Goal: Task Accomplishment & Management: Complete application form

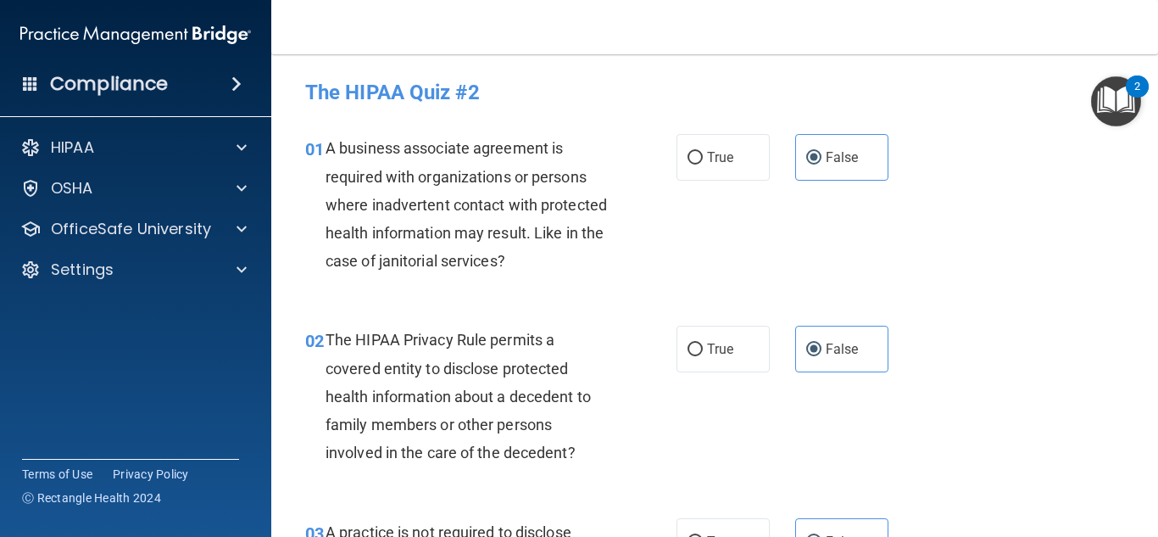
scroll to position [778, 0]
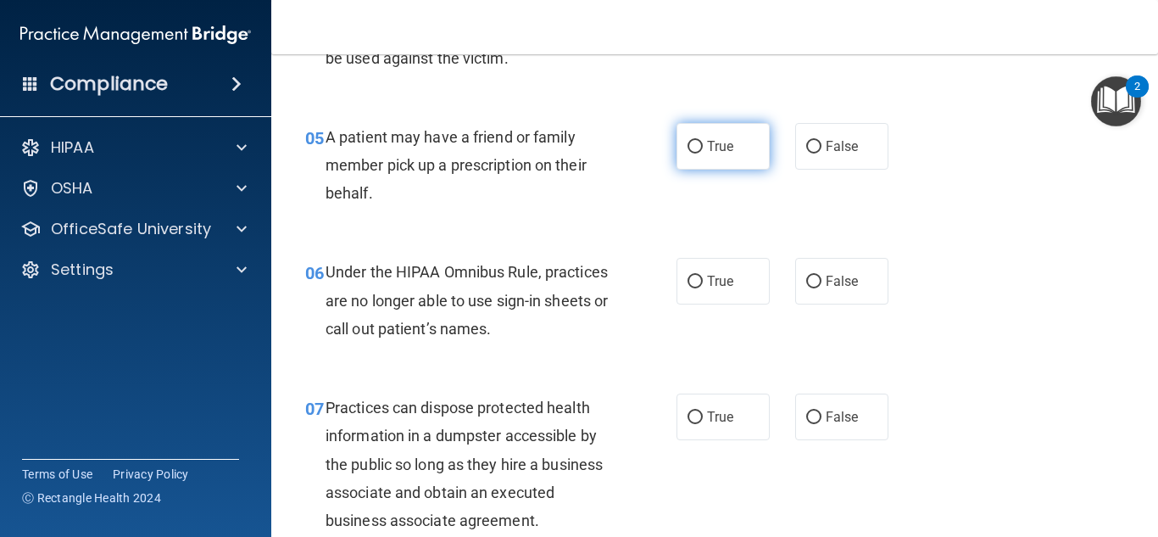
click at [718, 147] on span "True" at bounding box center [720, 146] width 26 height 16
click at [703, 147] on input "True" at bounding box center [695, 147] width 15 height 13
radio input "true"
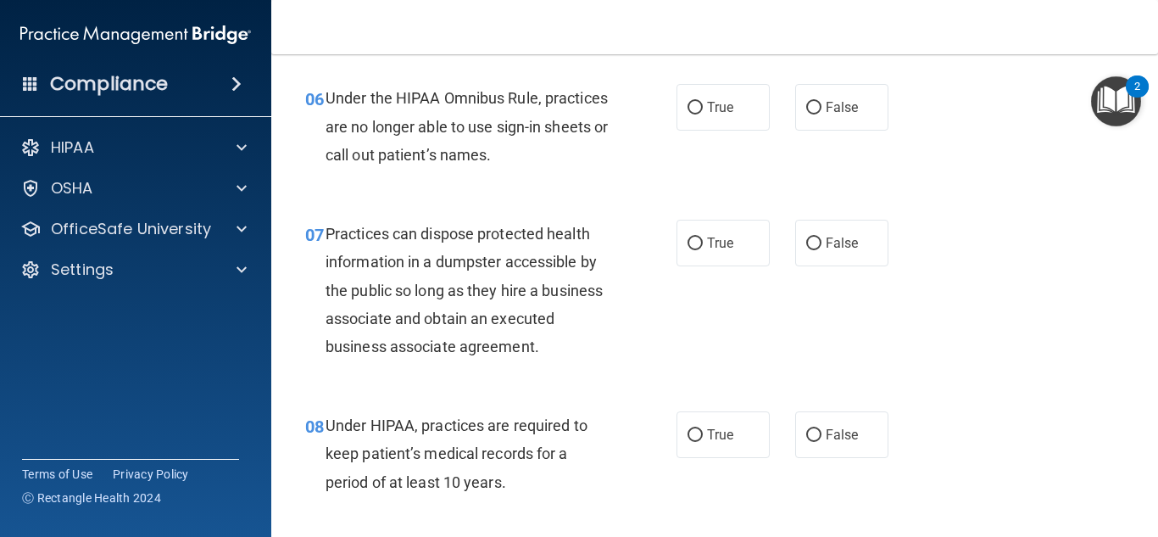
scroll to position [954, 0]
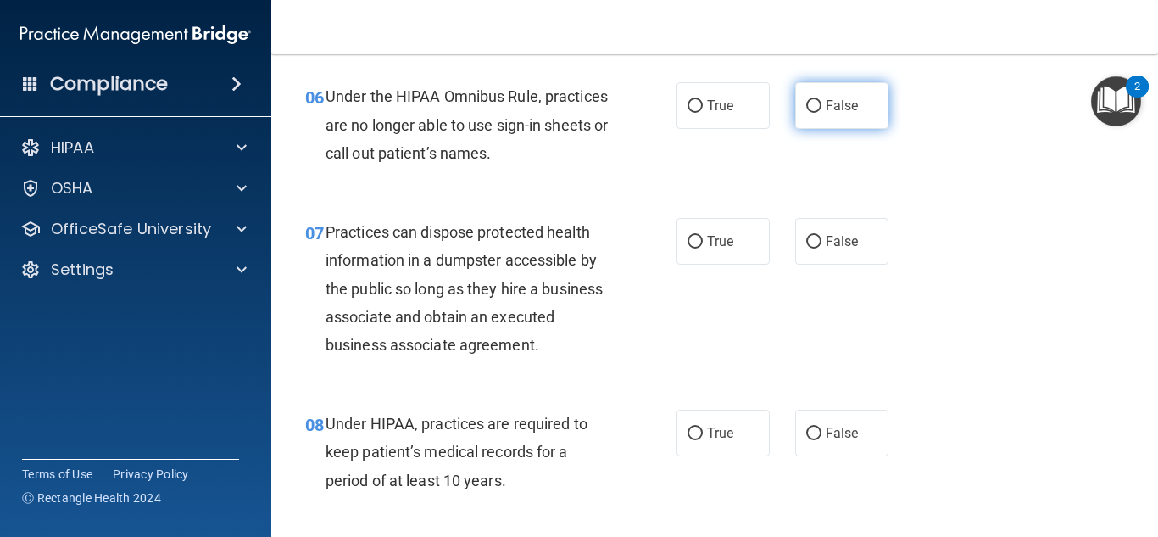
click at [798, 115] on label "False" at bounding box center [841, 105] width 93 height 47
click at [806, 113] on input "False" at bounding box center [813, 106] width 15 height 13
radio input "true"
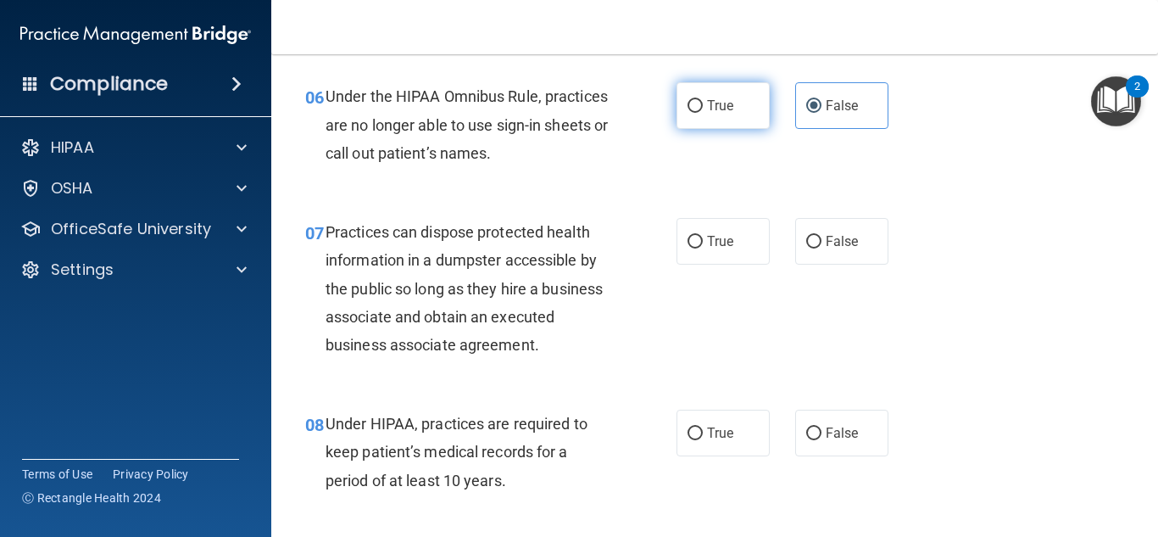
click at [691, 113] on input "True" at bounding box center [695, 106] width 15 height 13
radio input "true"
radio input "false"
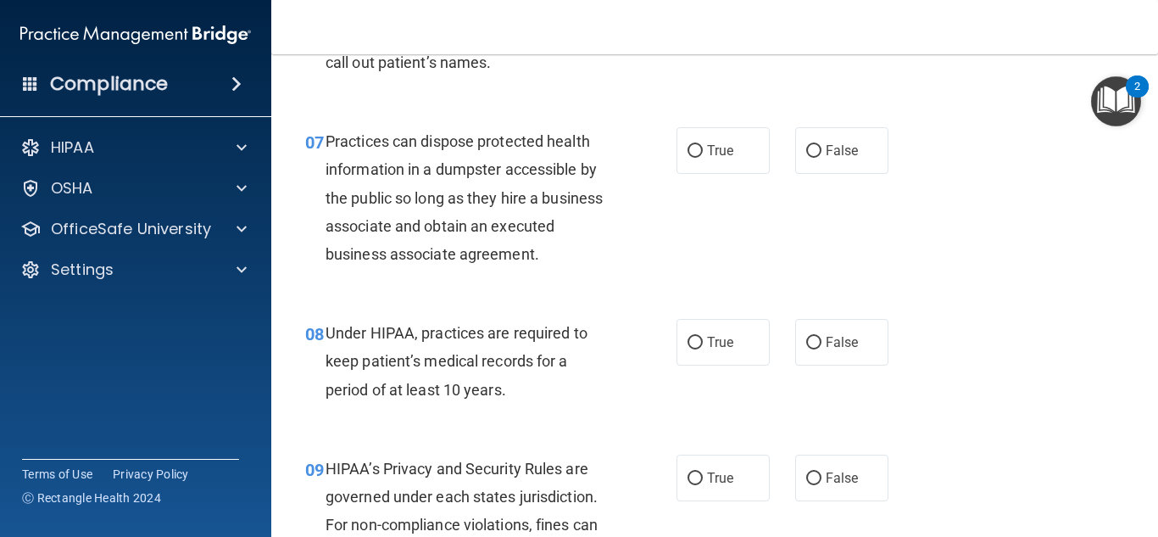
scroll to position [1048, 0]
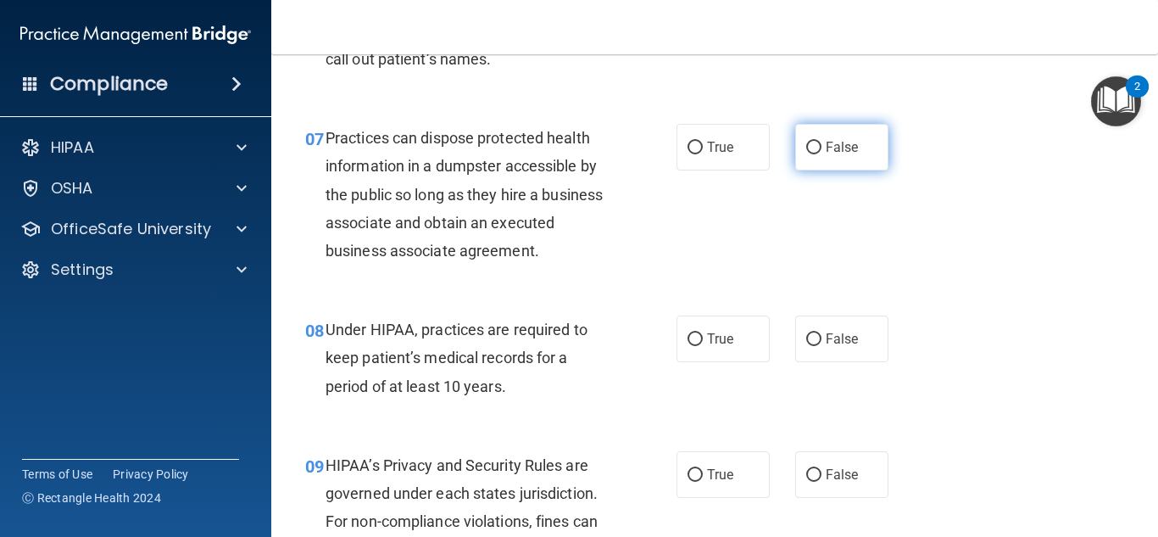
click at [833, 147] on span "False" at bounding box center [842, 147] width 33 height 16
click at [822, 147] on input "False" at bounding box center [813, 148] width 15 height 13
radio input "true"
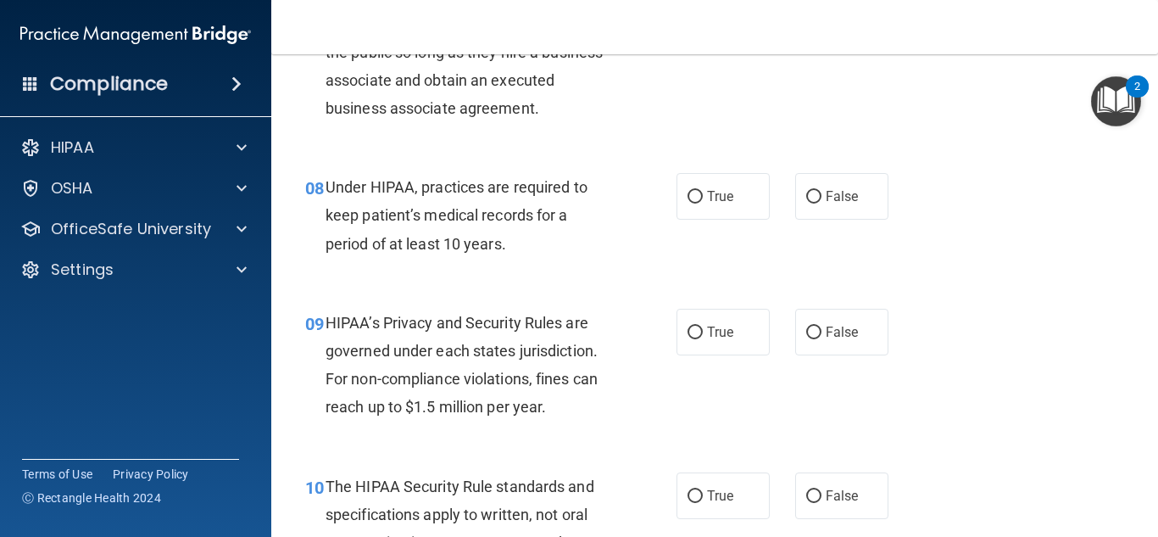
scroll to position [1191, 0]
click at [834, 199] on span "False" at bounding box center [842, 195] width 33 height 16
click at [822, 199] on input "False" at bounding box center [813, 196] width 15 height 13
radio input "true"
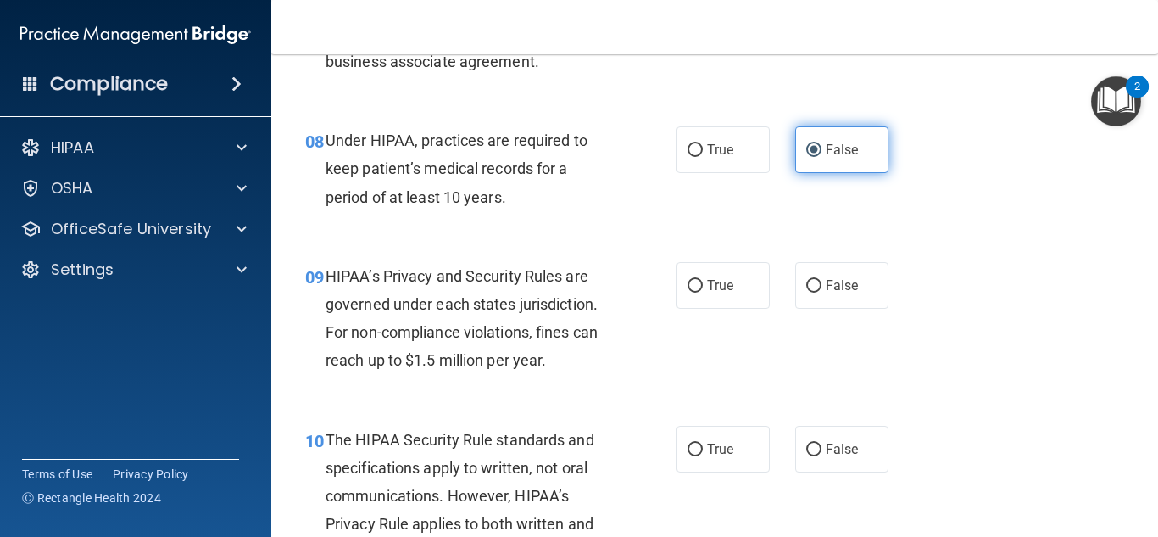
scroll to position [1236, 0]
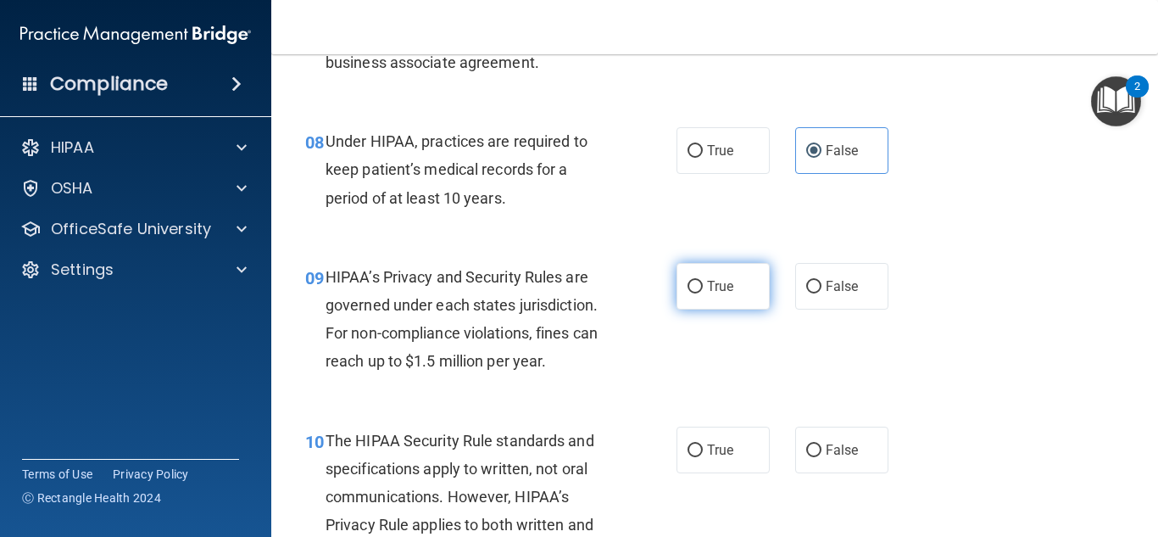
click at [707, 286] on span "True" at bounding box center [720, 286] width 26 height 16
click at [703, 286] on input "True" at bounding box center [695, 287] width 15 height 13
radio input "true"
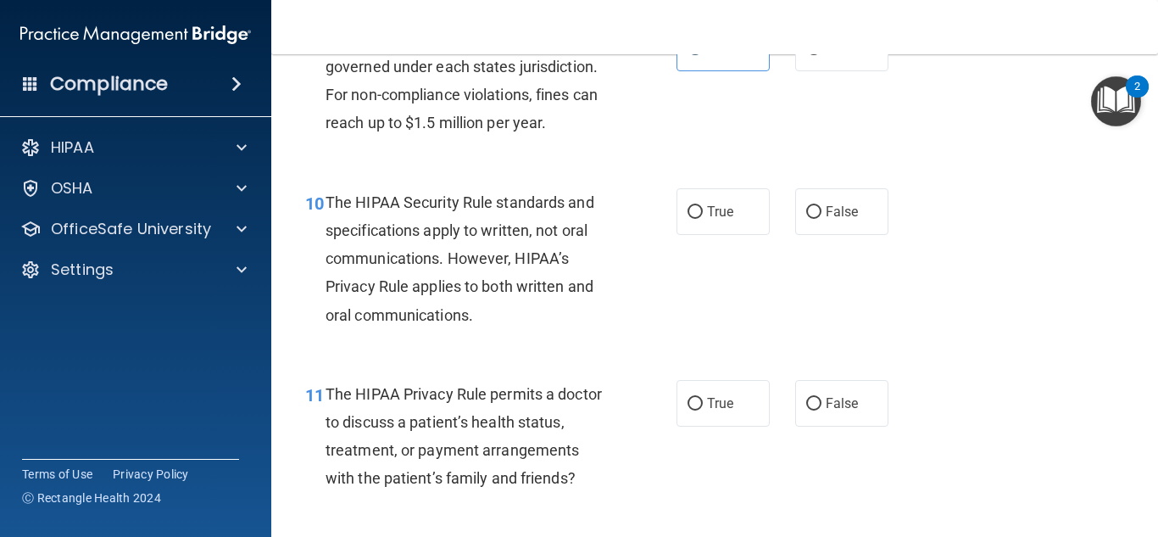
scroll to position [1475, 0]
click at [705, 220] on label "True" at bounding box center [723, 210] width 93 height 47
click at [703, 218] on input "True" at bounding box center [695, 211] width 15 height 13
radio input "true"
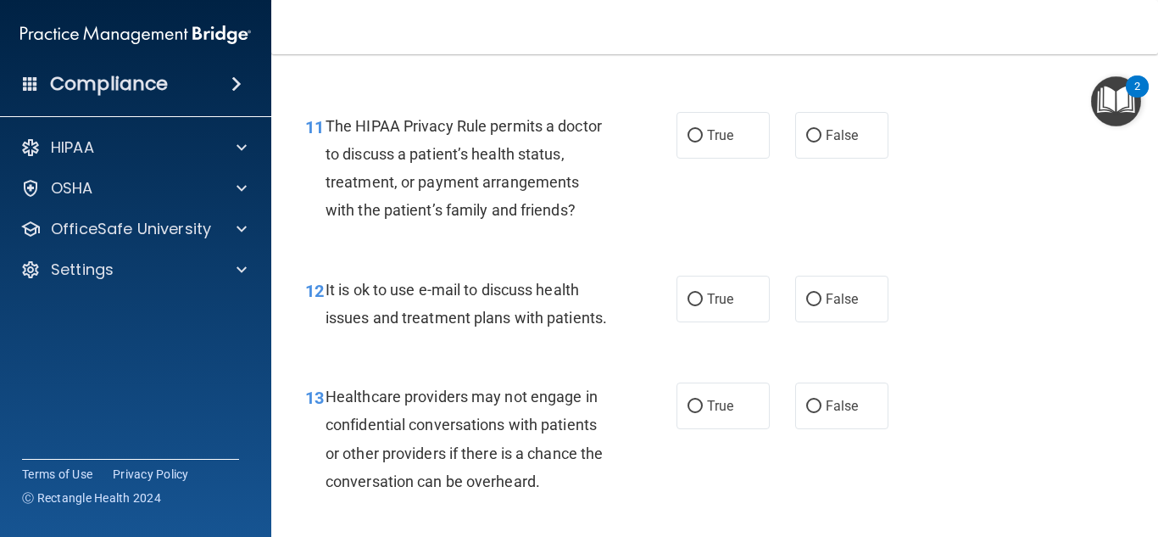
scroll to position [1742, 0]
click at [806, 135] on input "False" at bounding box center [813, 136] width 15 height 13
radio input "true"
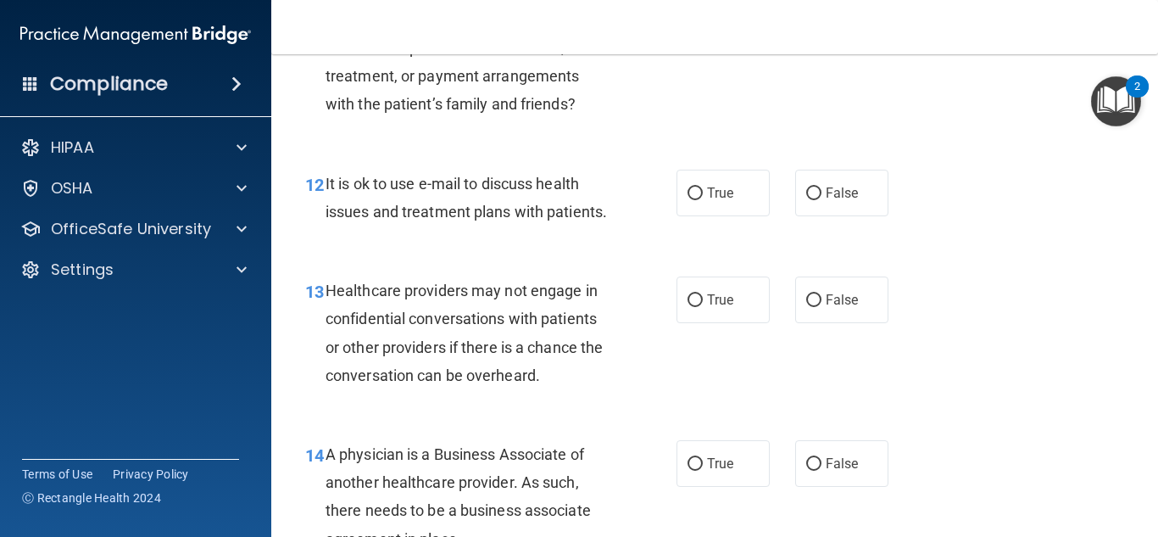
scroll to position [1847, 0]
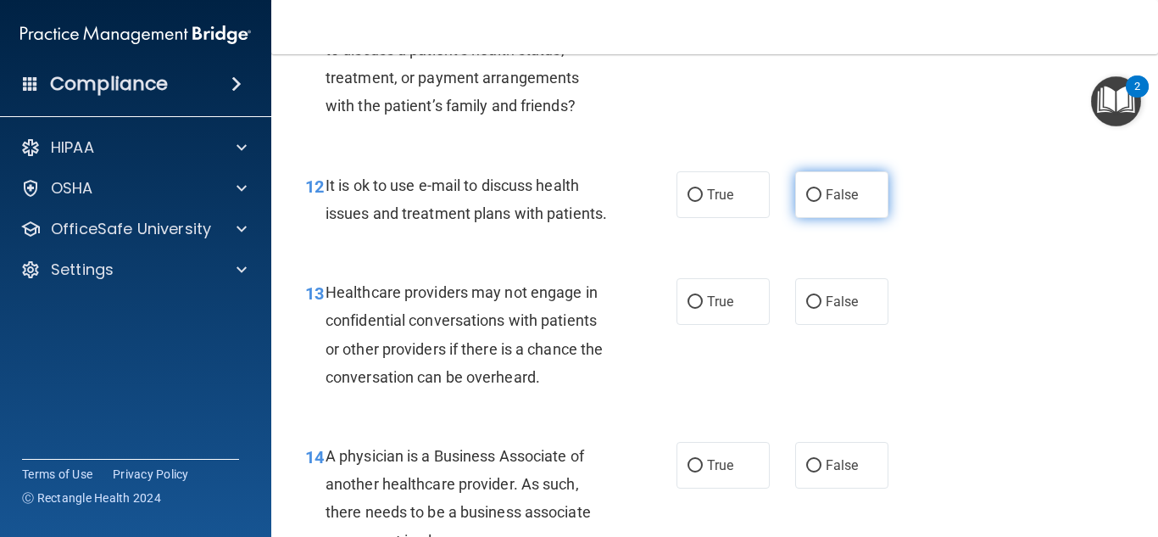
click at [841, 194] on span "False" at bounding box center [842, 195] width 33 height 16
click at [822, 194] on input "False" at bounding box center [813, 195] width 15 height 13
radio input "true"
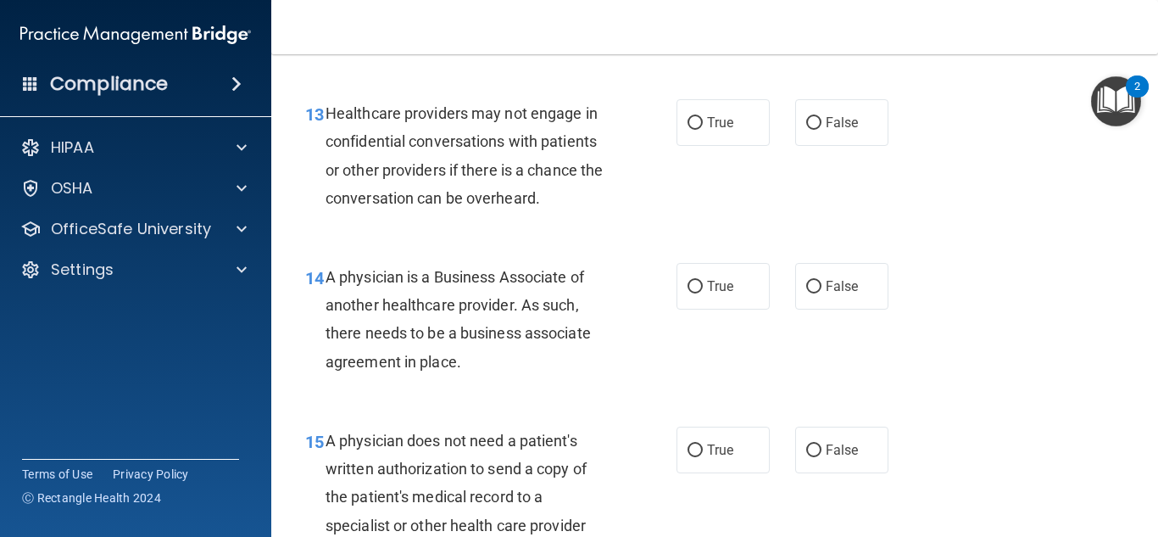
scroll to position [2027, 0]
click at [688, 129] on input "True" at bounding box center [695, 122] width 15 height 13
radio input "true"
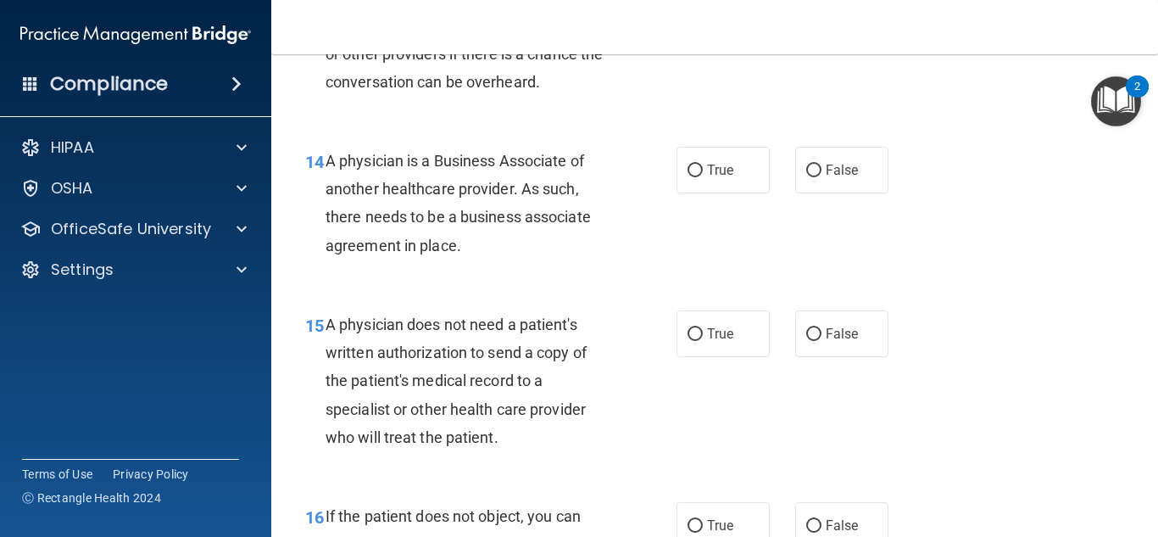
scroll to position [2144, 0]
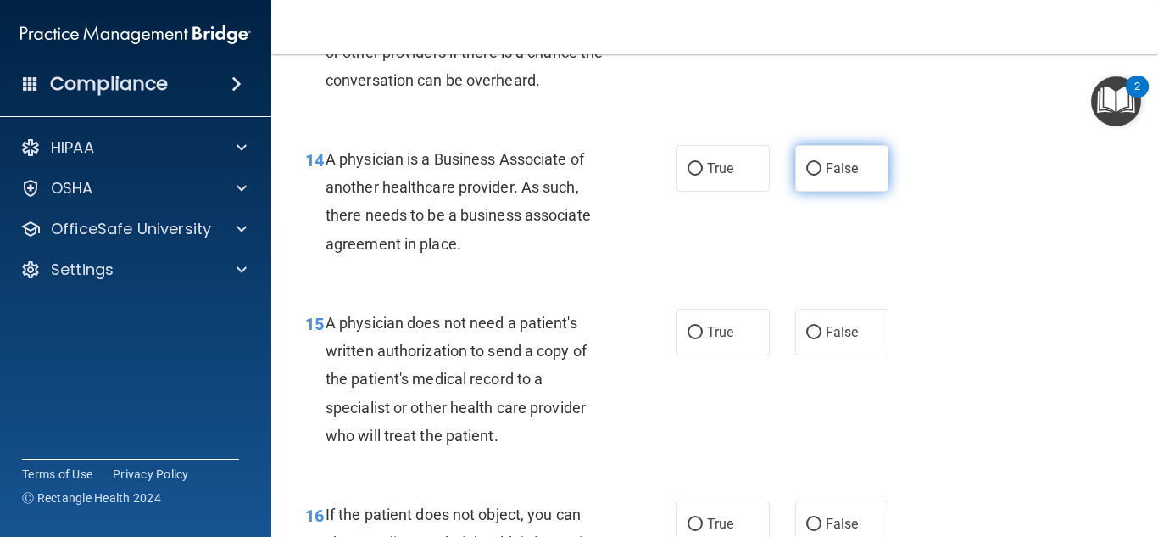
click at [799, 192] on label "False" at bounding box center [841, 168] width 93 height 47
click at [806, 176] on input "False" at bounding box center [813, 169] width 15 height 13
radio input "true"
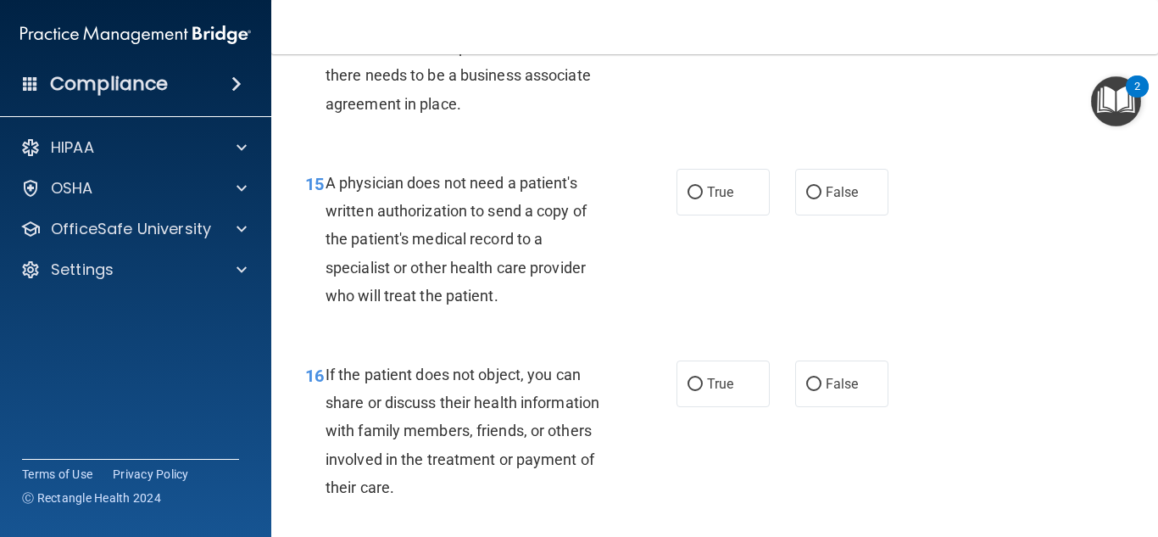
scroll to position [2286, 0]
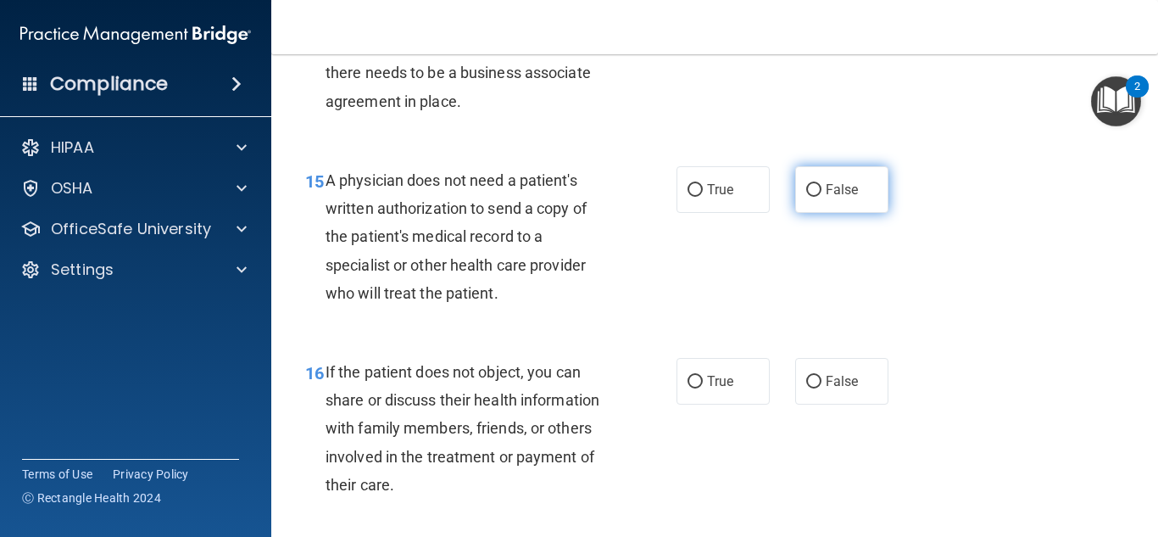
click at [860, 213] on label "False" at bounding box center [841, 189] width 93 height 47
click at [822, 197] on input "False" at bounding box center [813, 190] width 15 height 13
radio input "true"
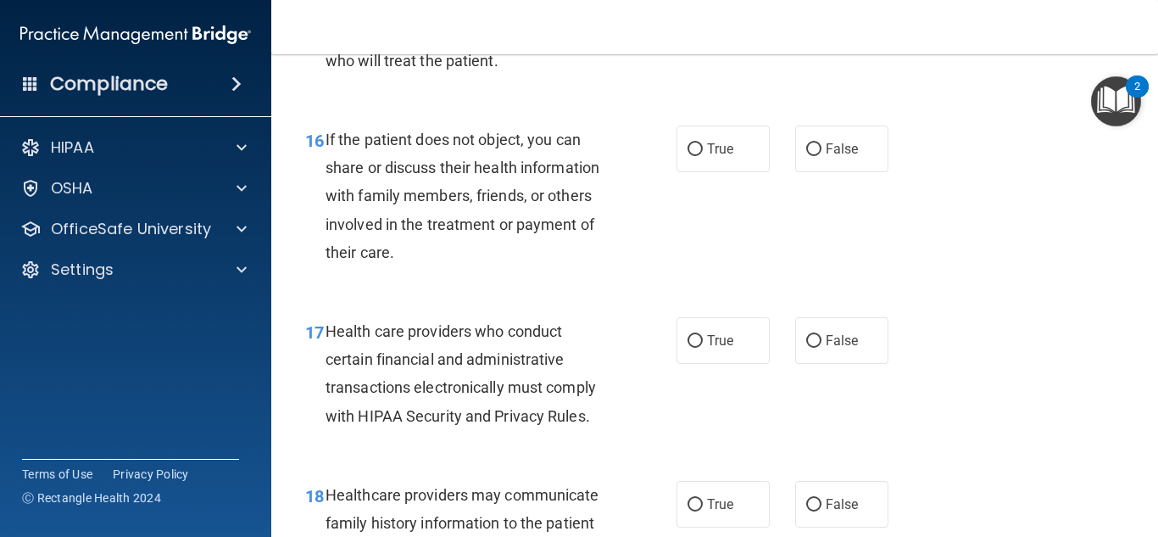
scroll to position [2519, 0]
click at [821, 171] on label "False" at bounding box center [841, 148] width 93 height 47
click at [821, 155] on input "False" at bounding box center [813, 148] width 15 height 13
radio input "true"
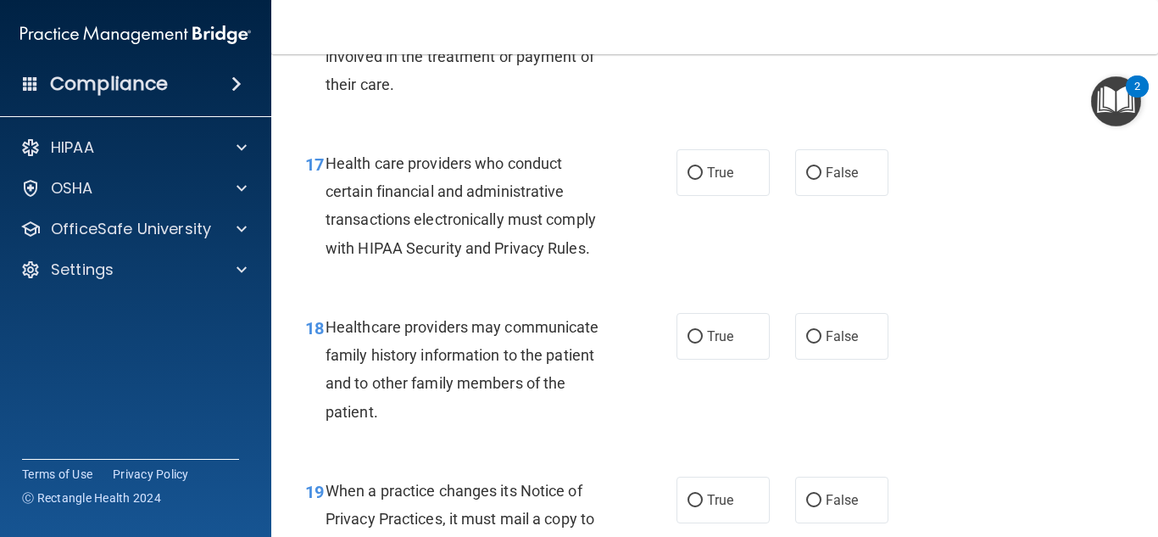
scroll to position [2690, 0]
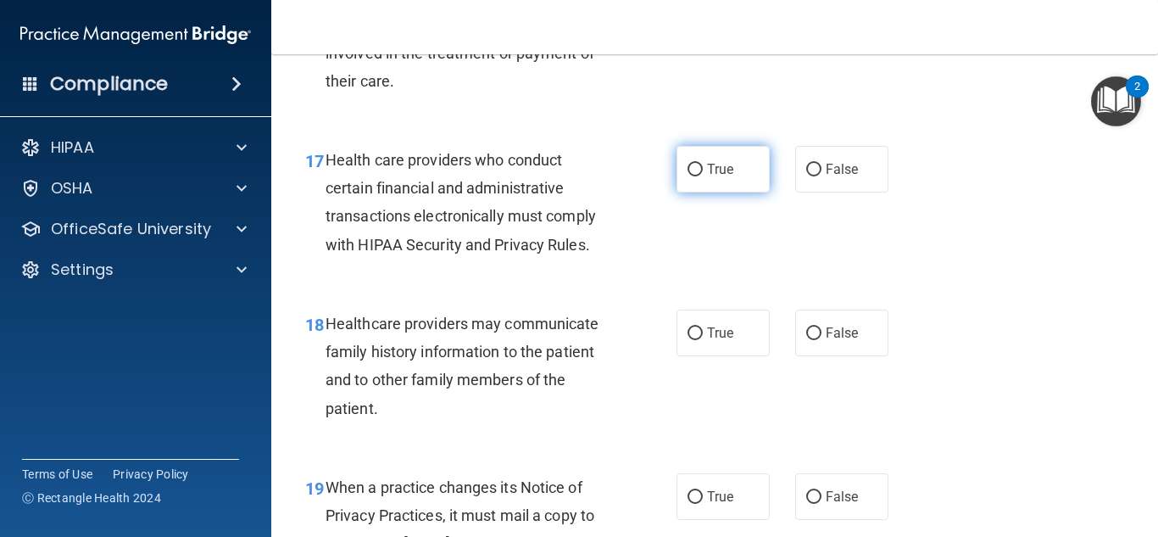
click at [726, 177] on span "True" at bounding box center [720, 169] width 26 height 16
click at [703, 176] on input "True" at bounding box center [695, 170] width 15 height 13
radio input "true"
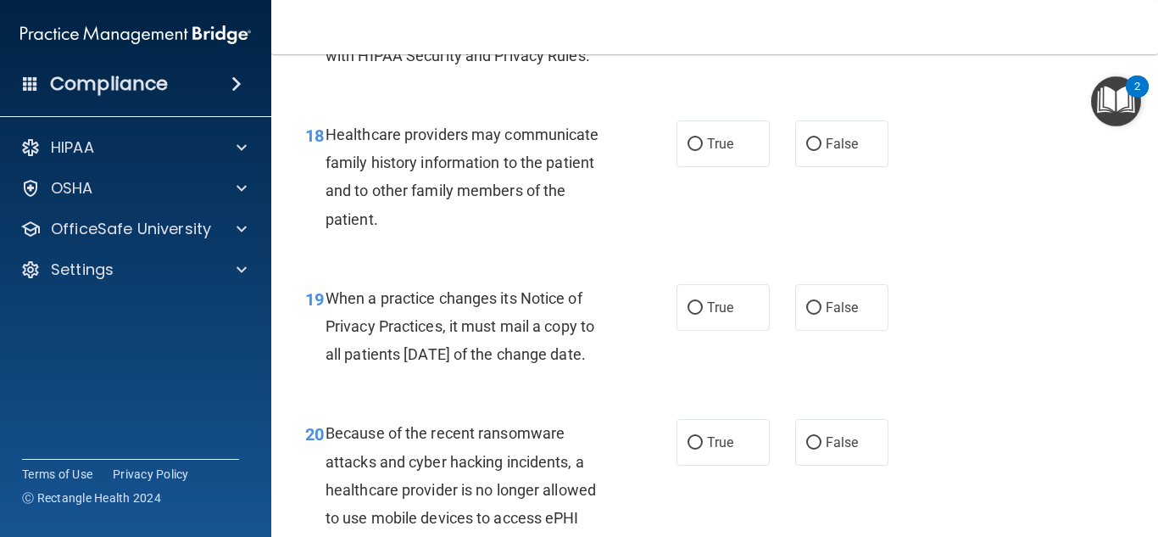
scroll to position [2889, 0]
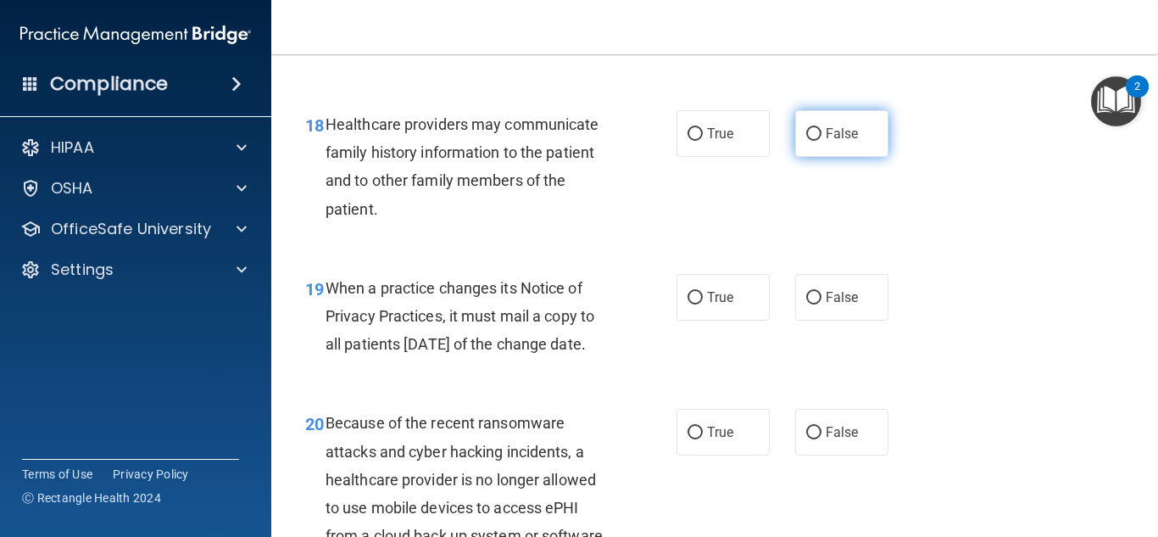
click at [853, 151] on label "False" at bounding box center [841, 133] width 93 height 47
click at [822, 141] on input "False" at bounding box center [813, 134] width 15 height 13
radio input "true"
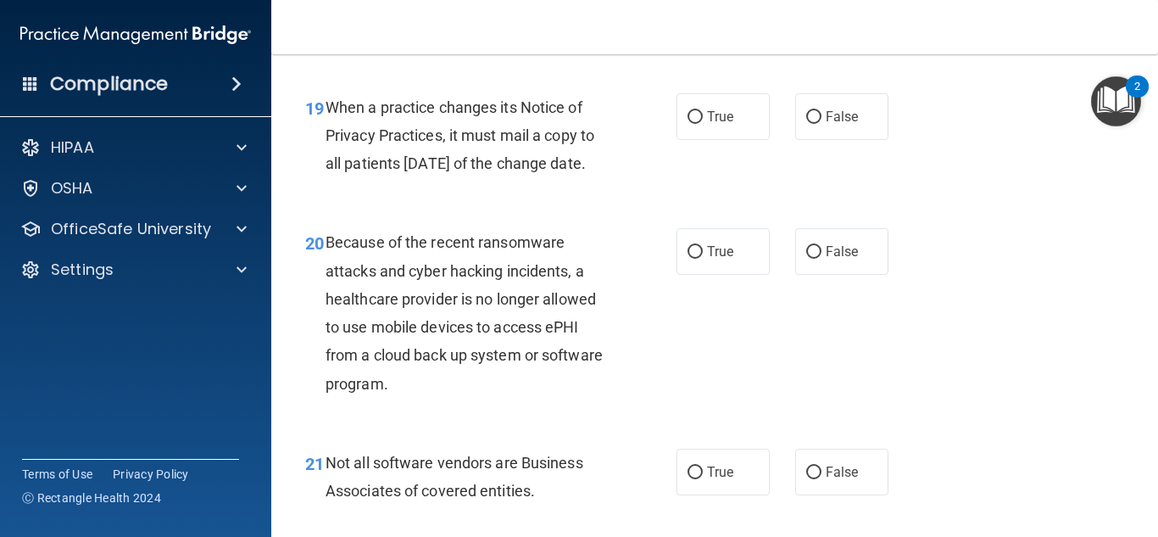
scroll to position [3070, 0]
click at [698, 139] on label "True" at bounding box center [723, 115] width 93 height 47
click at [698, 123] on input "True" at bounding box center [695, 116] width 15 height 13
radio input "true"
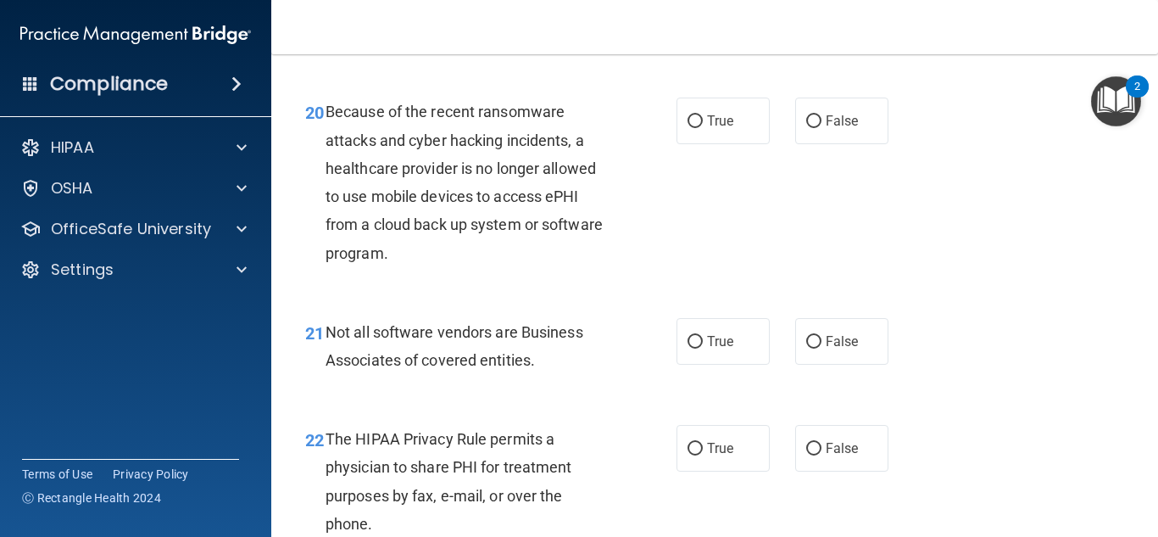
scroll to position [3201, 0]
click at [696, 143] on label "True" at bounding box center [723, 120] width 93 height 47
click at [696, 127] on input "True" at bounding box center [695, 120] width 15 height 13
radio input "true"
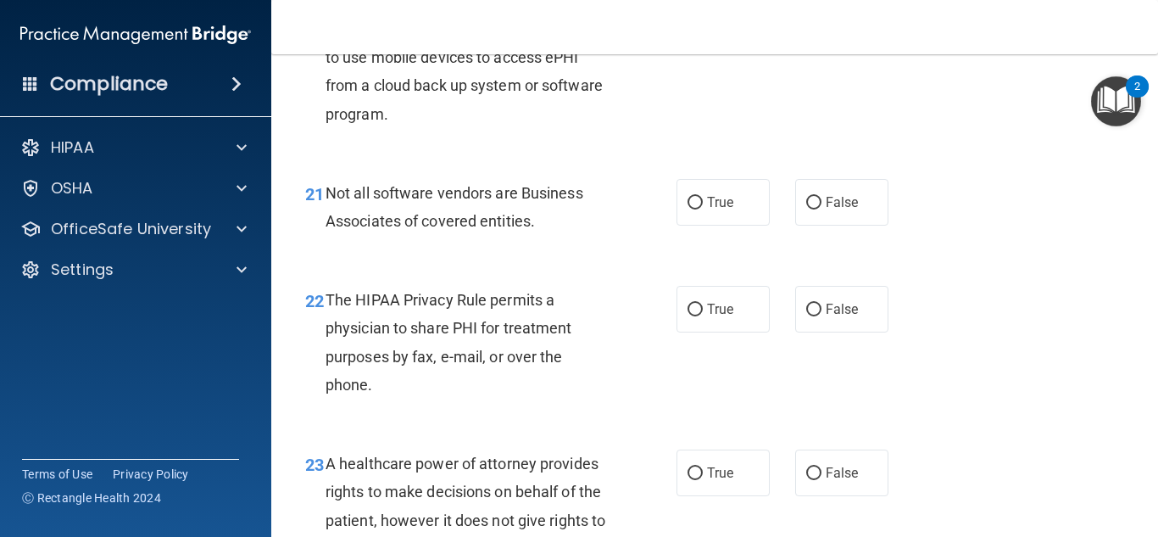
scroll to position [3340, 0]
click at [688, 209] on input "True" at bounding box center [695, 202] width 15 height 13
radio input "true"
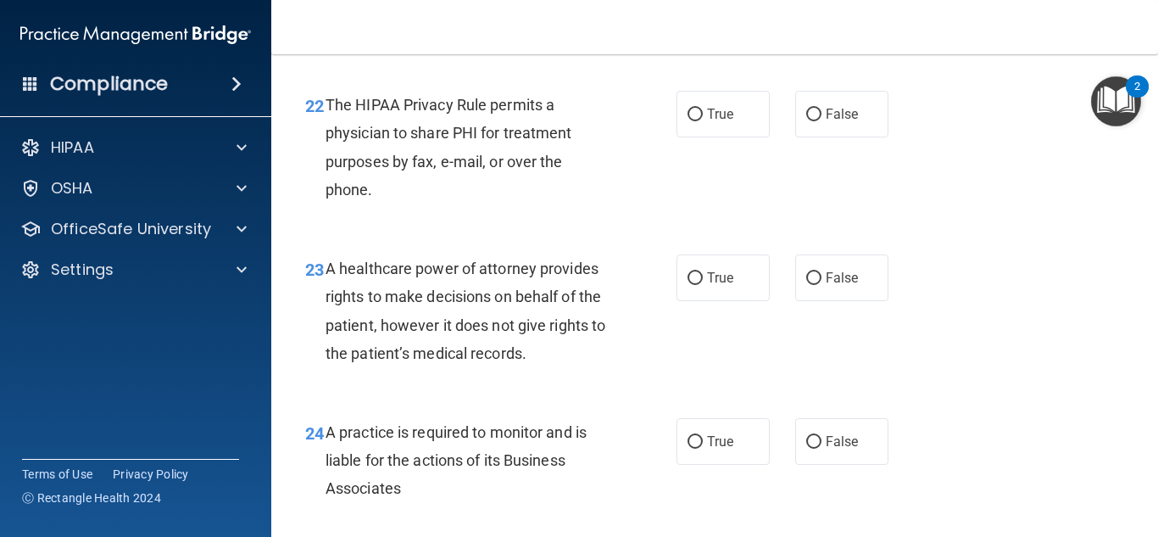
scroll to position [3535, 0]
click at [679, 137] on label "True" at bounding box center [723, 113] width 93 height 47
click at [688, 120] on input "True" at bounding box center [695, 114] width 15 height 13
radio input "true"
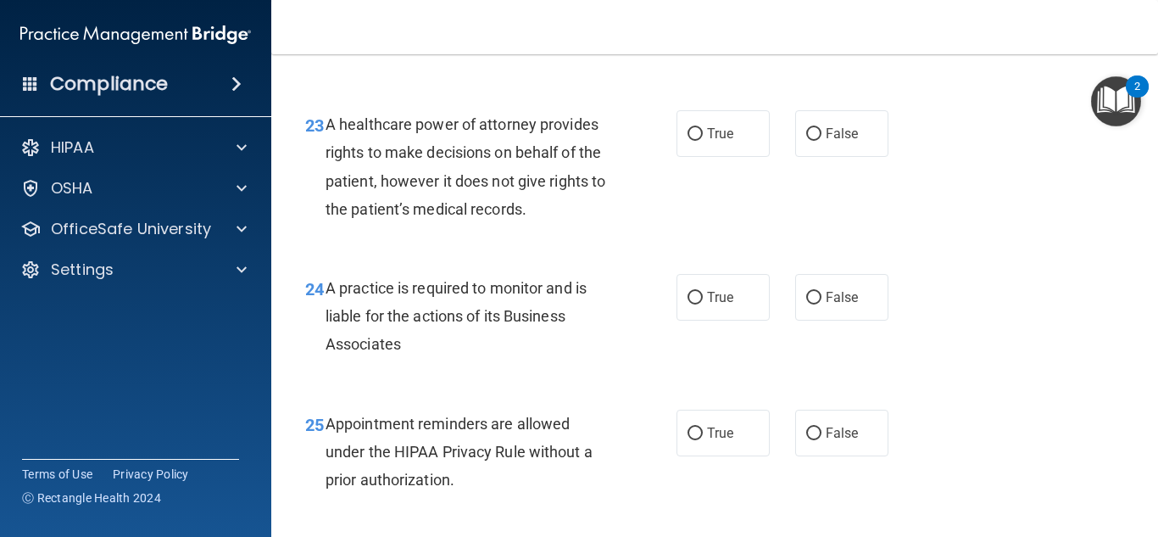
scroll to position [3677, 0]
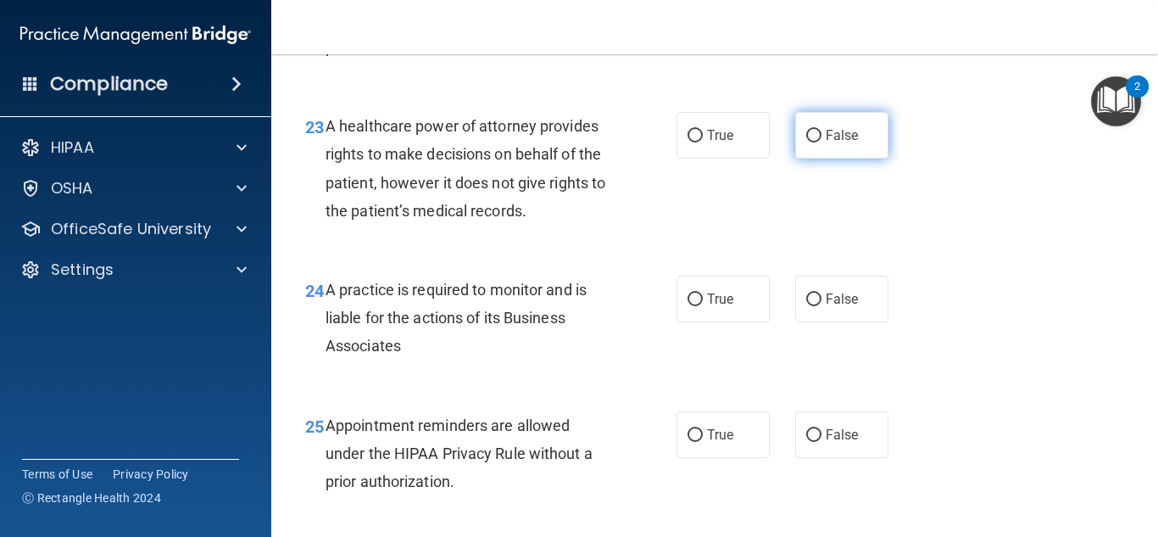
click at [820, 159] on label "False" at bounding box center [841, 135] width 93 height 47
click at [820, 142] on input "False" at bounding box center [813, 136] width 15 height 13
radio input "true"
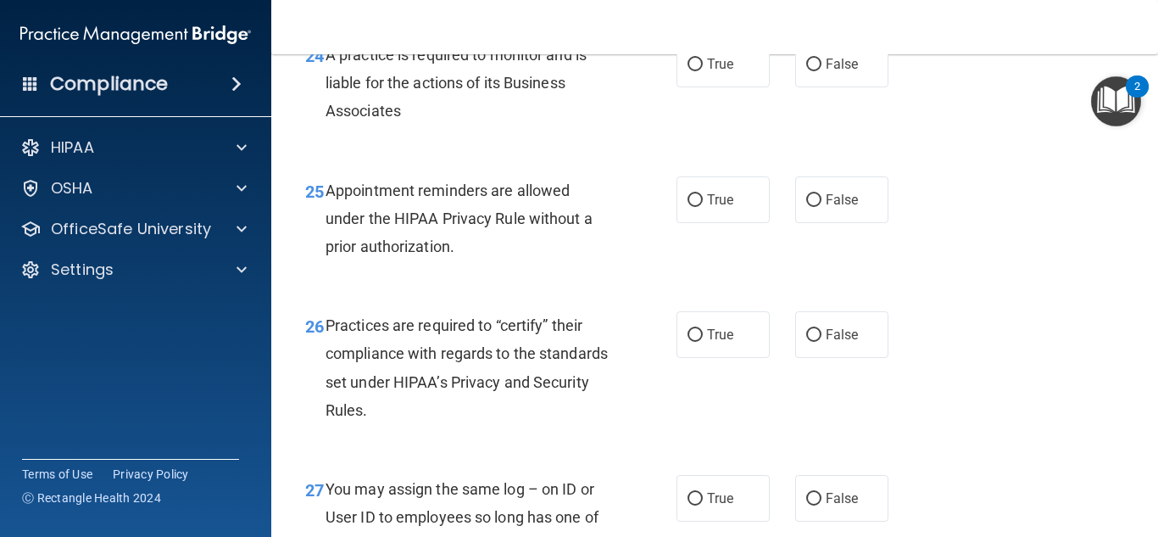
scroll to position [3912, 0]
click at [697, 86] on label "True" at bounding box center [723, 63] width 93 height 47
click at [697, 70] on input "True" at bounding box center [695, 64] width 15 height 13
radio input "true"
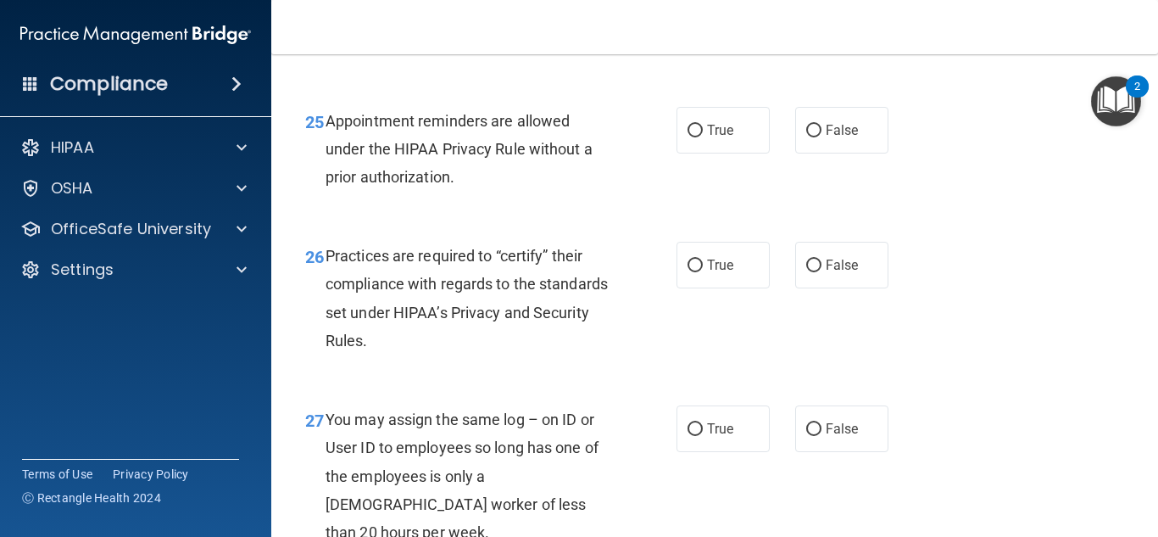
scroll to position [3983, 0]
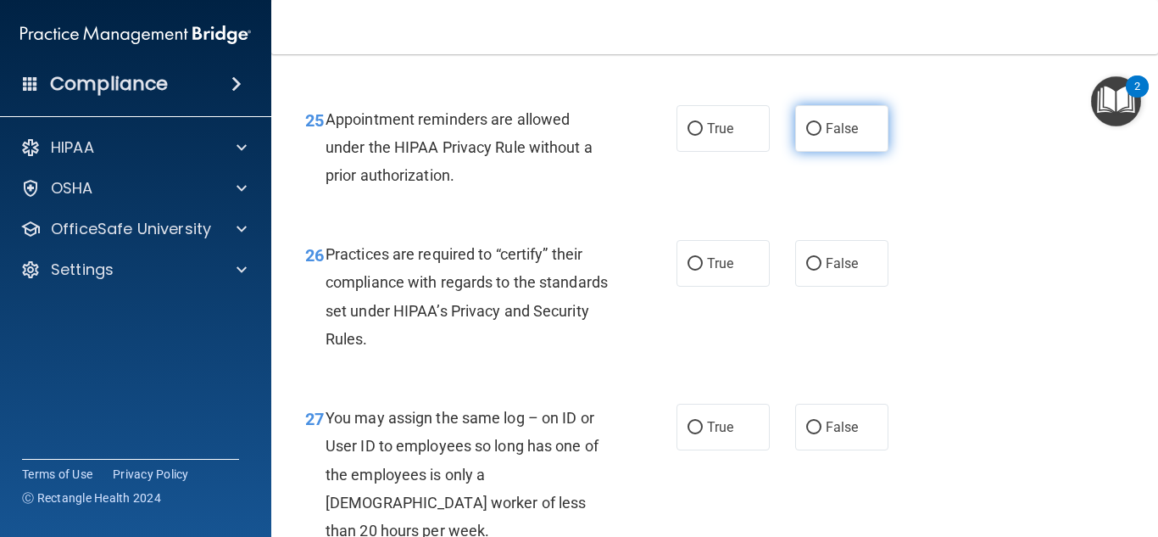
click at [833, 137] on span "False" at bounding box center [842, 128] width 33 height 16
click at [822, 136] on input "False" at bounding box center [813, 129] width 15 height 13
radio input "true"
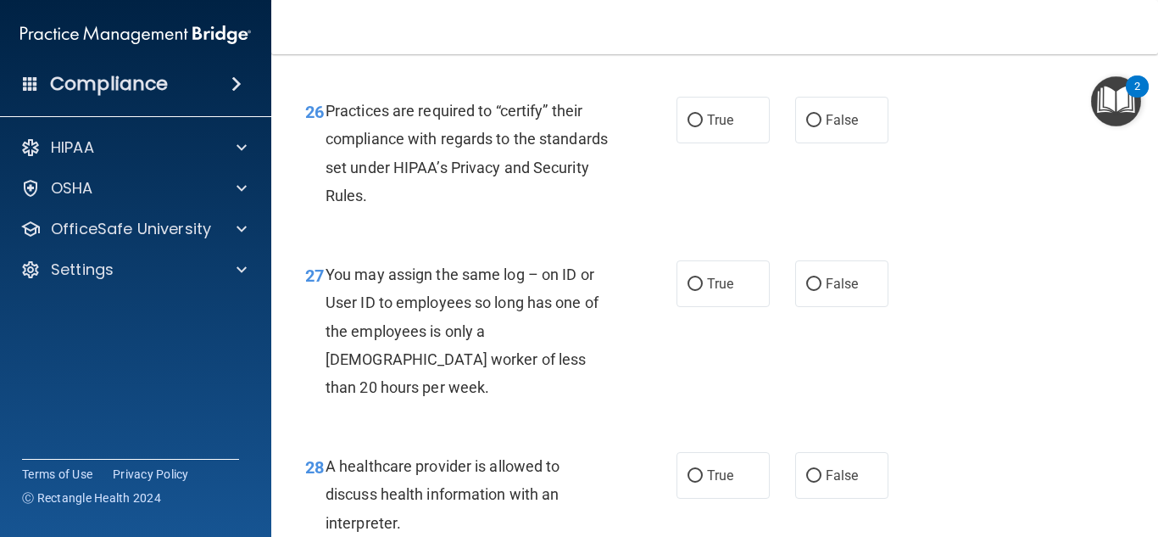
scroll to position [4128, 0]
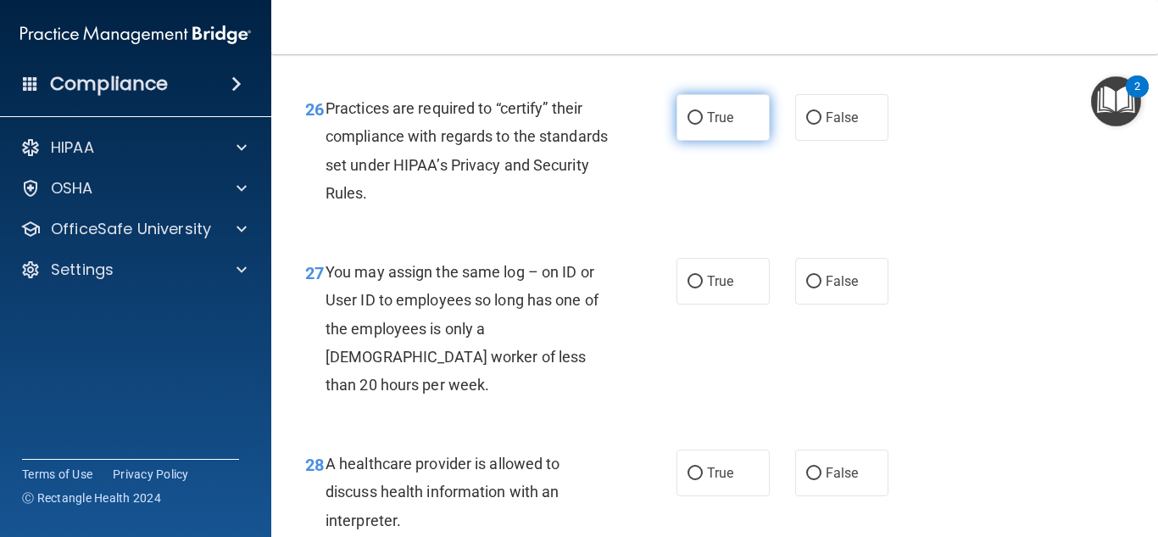
click at [694, 125] on input "True" at bounding box center [695, 118] width 15 height 13
radio input "true"
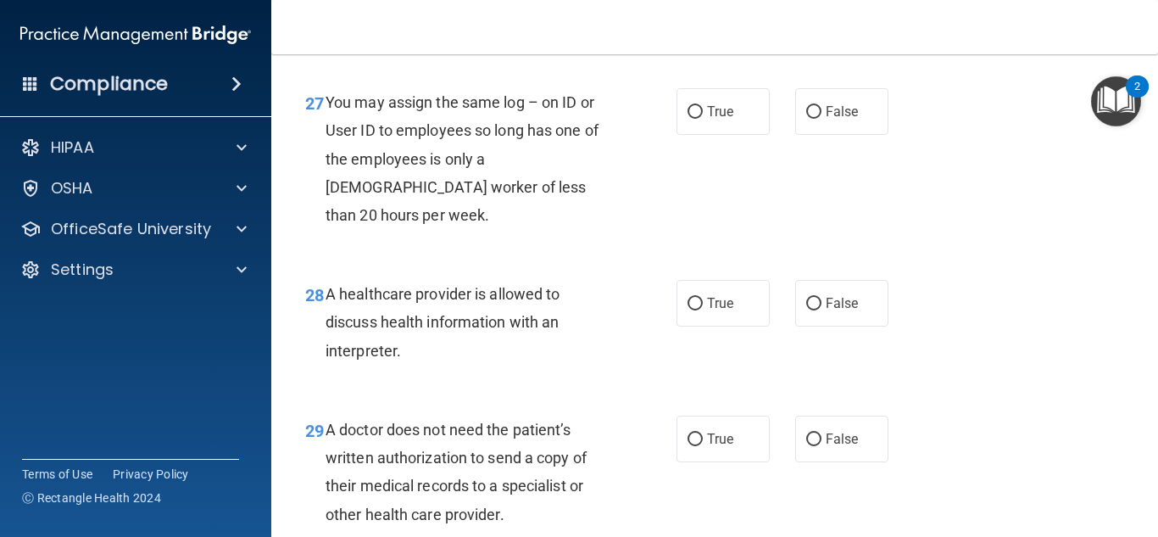
scroll to position [4299, 0]
click at [819, 134] on label "False" at bounding box center [841, 110] width 93 height 47
click at [819, 118] on input "False" at bounding box center [813, 111] width 15 height 13
radio input "true"
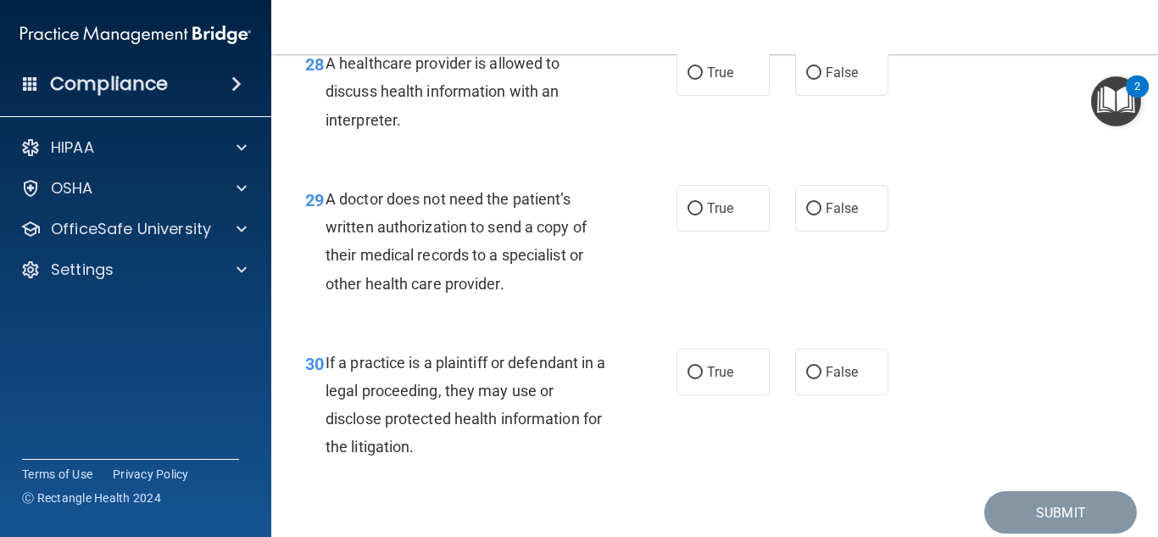
scroll to position [4530, 0]
click at [723, 80] on span "True" at bounding box center [720, 72] width 26 height 16
click at [703, 79] on input "True" at bounding box center [695, 72] width 15 height 13
radio input "true"
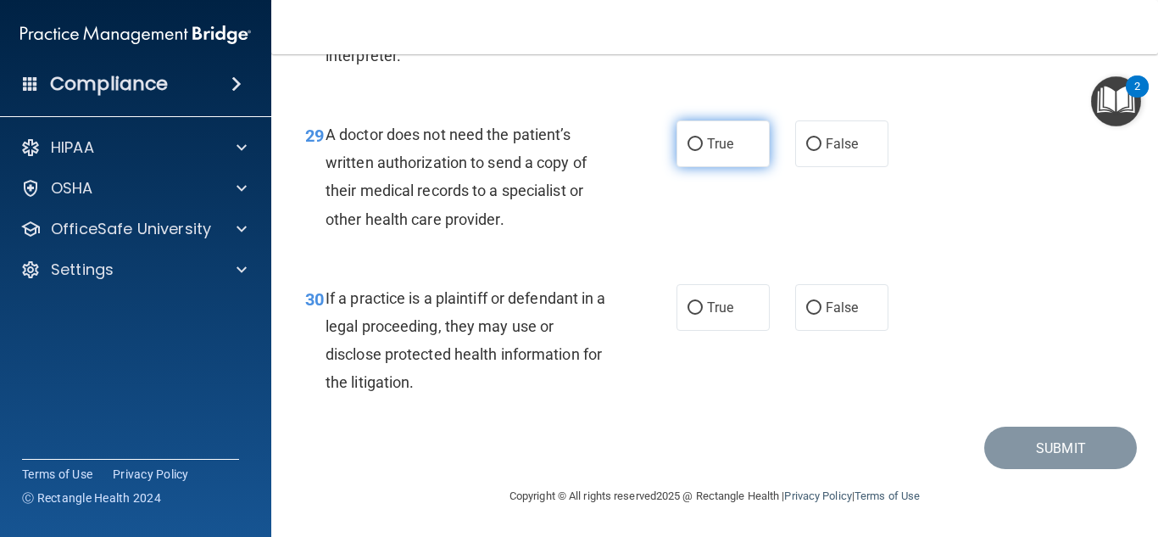
click at [689, 158] on label "True" at bounding box center [723, 143] width 93 height 47
click at [689, 151] on input "True" at bounding box center [695, 144] width 15 height 13
radio input "true"
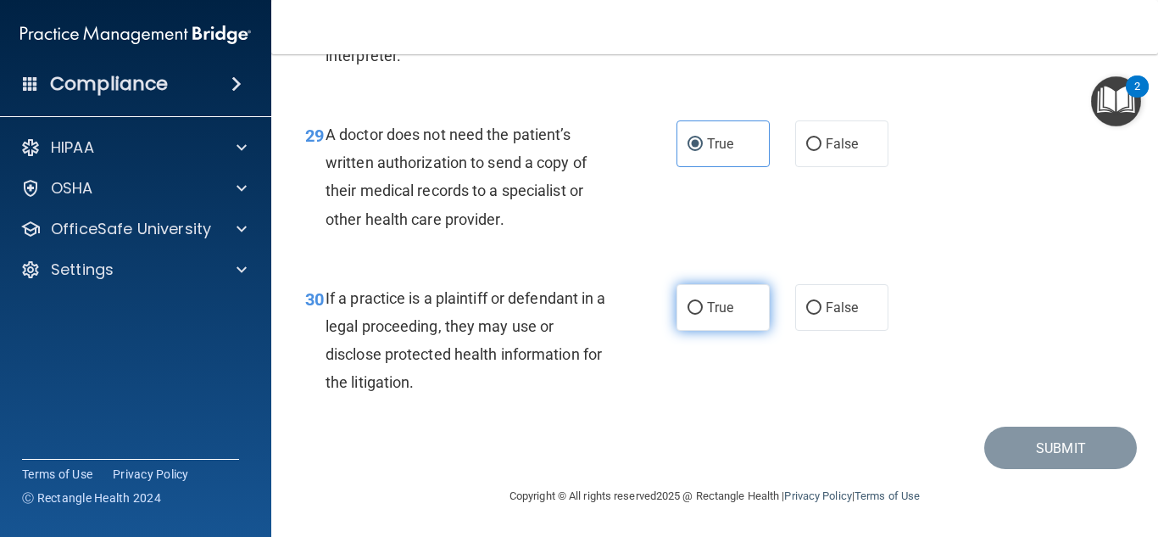
click at [689, 313] on input "True" at bounding box center [695, 308] width 15 height 13
radio input "true"
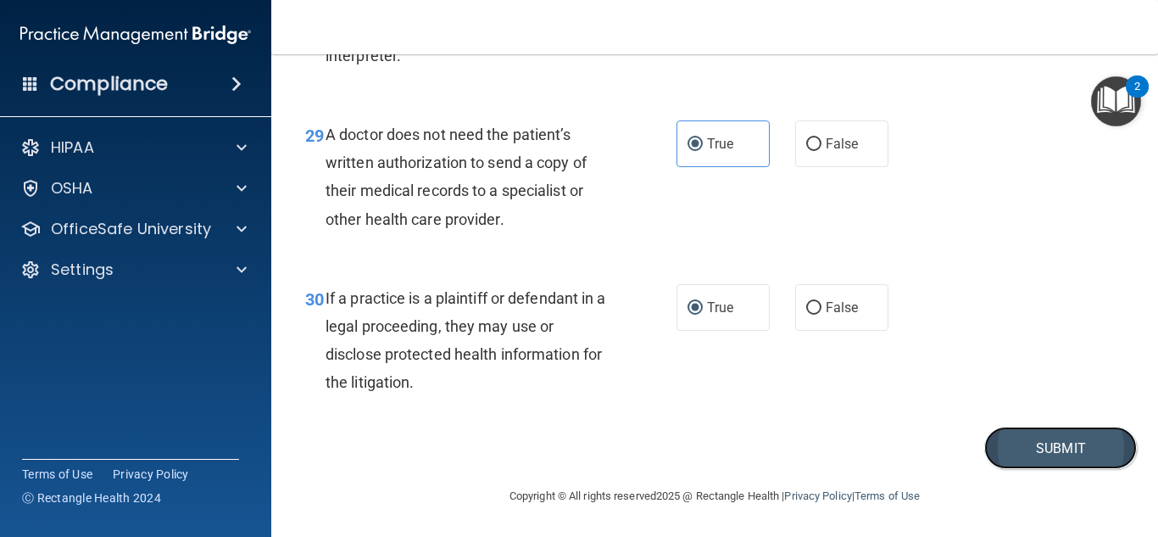
click at [999, 454] on button "Submit" at bounding box center [1060, 448] width 153 height 43
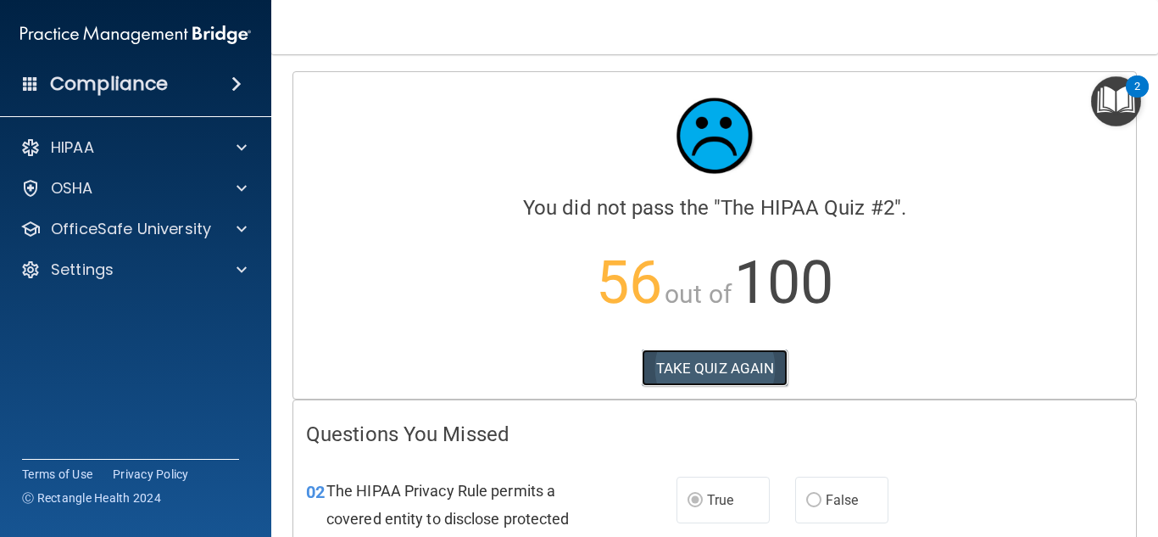
click at [716, 358] on button "TAKE QUIZ AGAIN" at bounding box center [715, 367] width 147 height 37
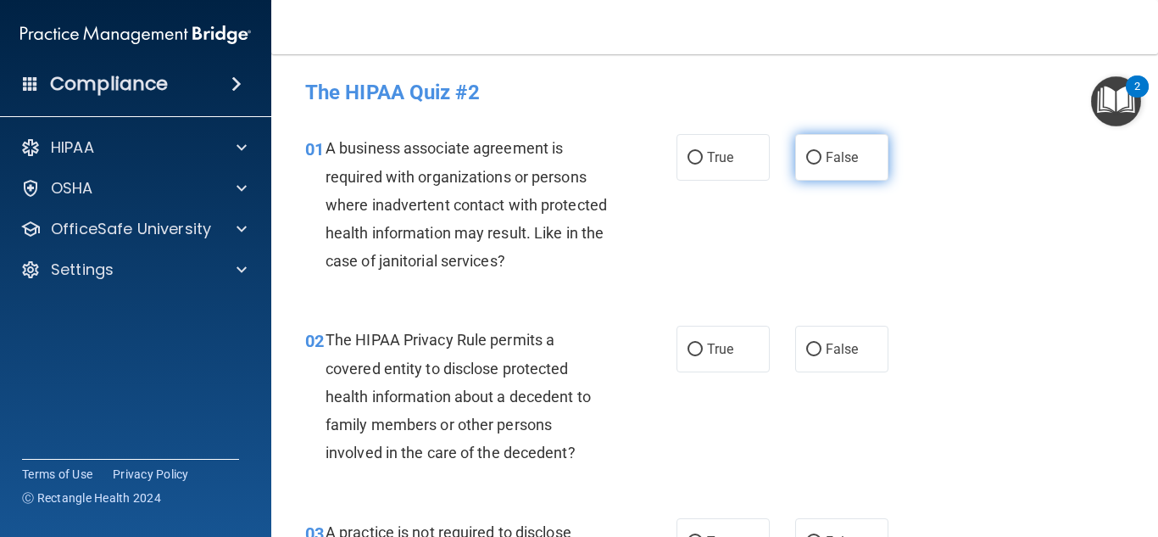
click at [815, 157] on label "False" at bounding box center [841, 157] width 93 height 47
click at [815, 157] on input "False" at bounding box center [813, 158] width 15 height 13
radio input "true"
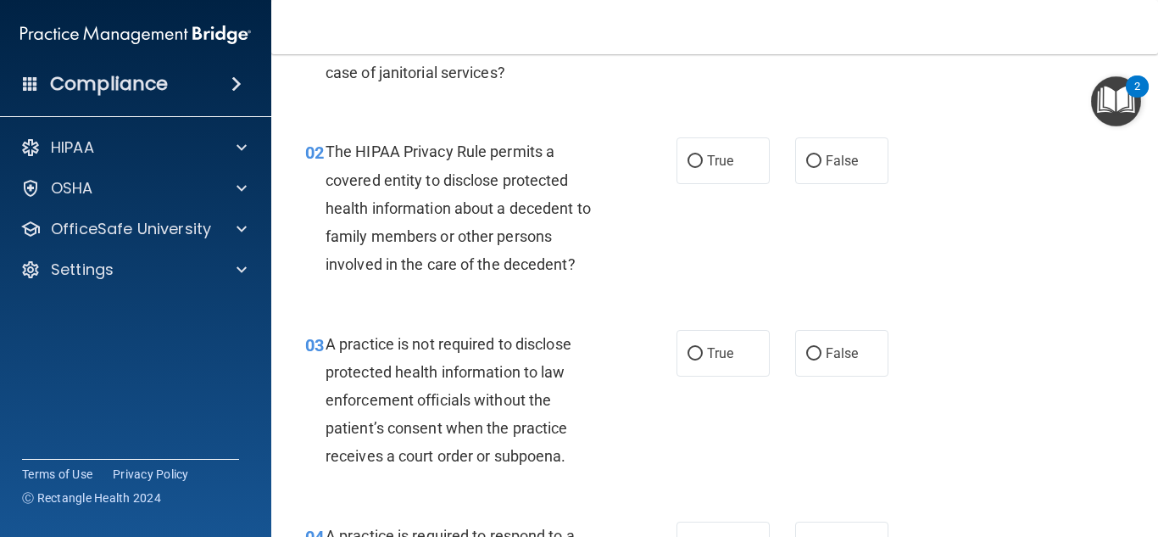
scroll to position [189, 0]
click at [689, 177] on label "True" at bounding box center [723, 160] width 93 height 47
click at [689, 167] on input "True" at bounding box center [695, 160] width 15 height 13
radio input "true"
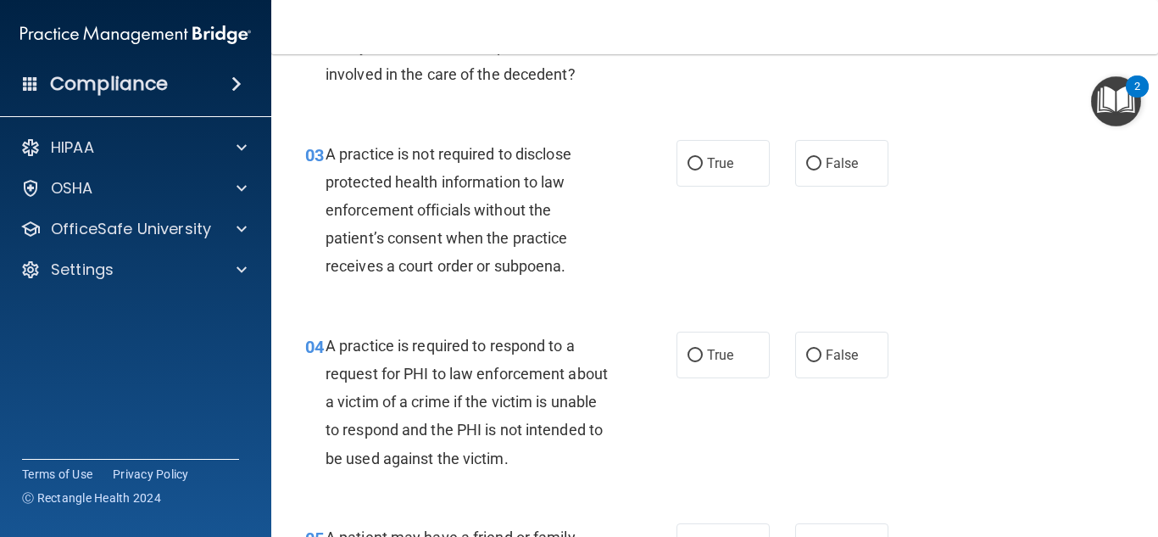
scroll to position [379, 0]
click at [831, 179] on label "False" at bounding box center [841, 162] width 93 height 47
click at [822, 170] on input "False" at bounding box center [813, 163] width 15 height 13
radio input "true"
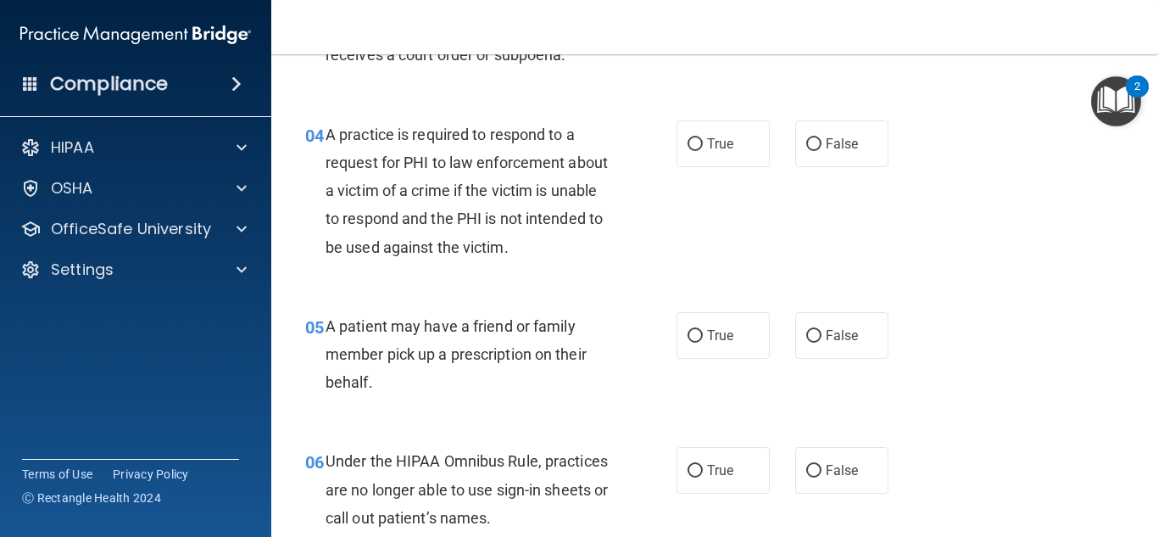
scroll to position [590, 0]
click at [688, 143] on input "True" at bounding box center [695, 143] width 15 height 13
radio input "true"
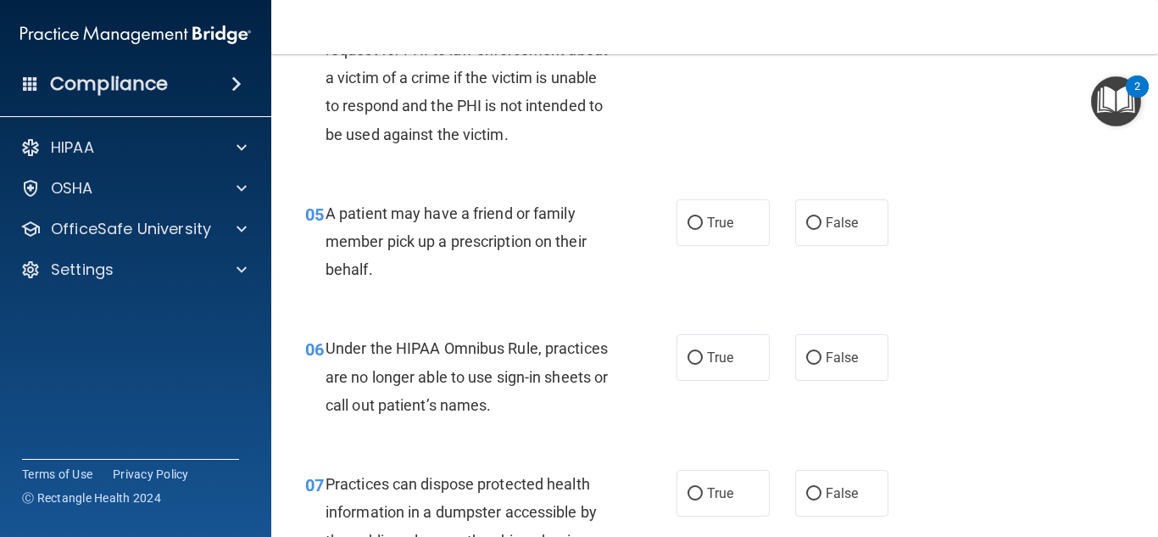
scroll to position [704, 0]
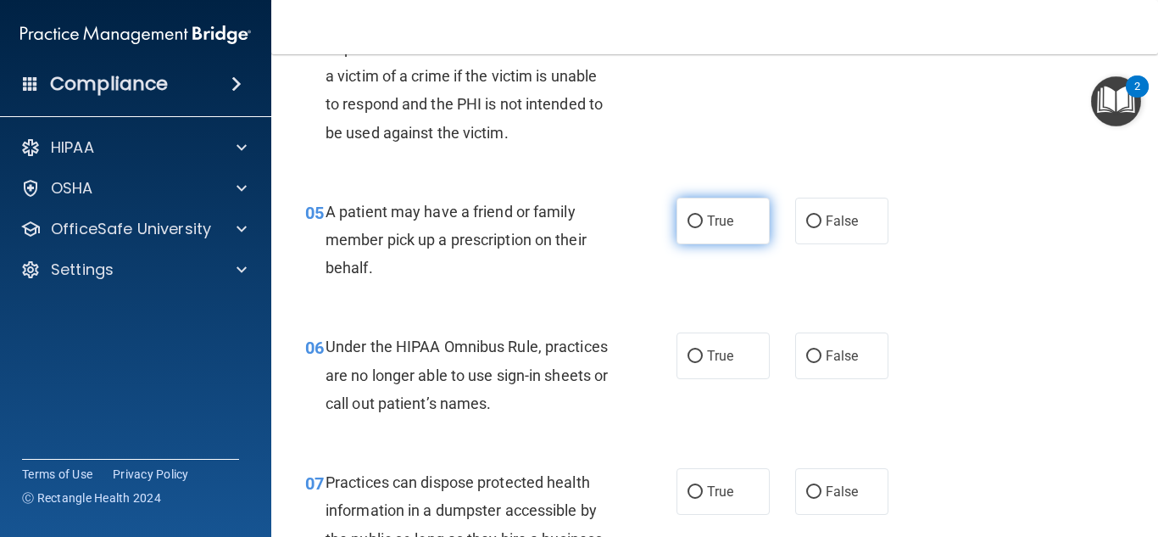
click at [736, 208] on label "True" at bounding box center [723, 221] width 93 height 47
click at [703, 215] on input "True" at bounding box center [695, 221] width 15 height 13
radio input "true"
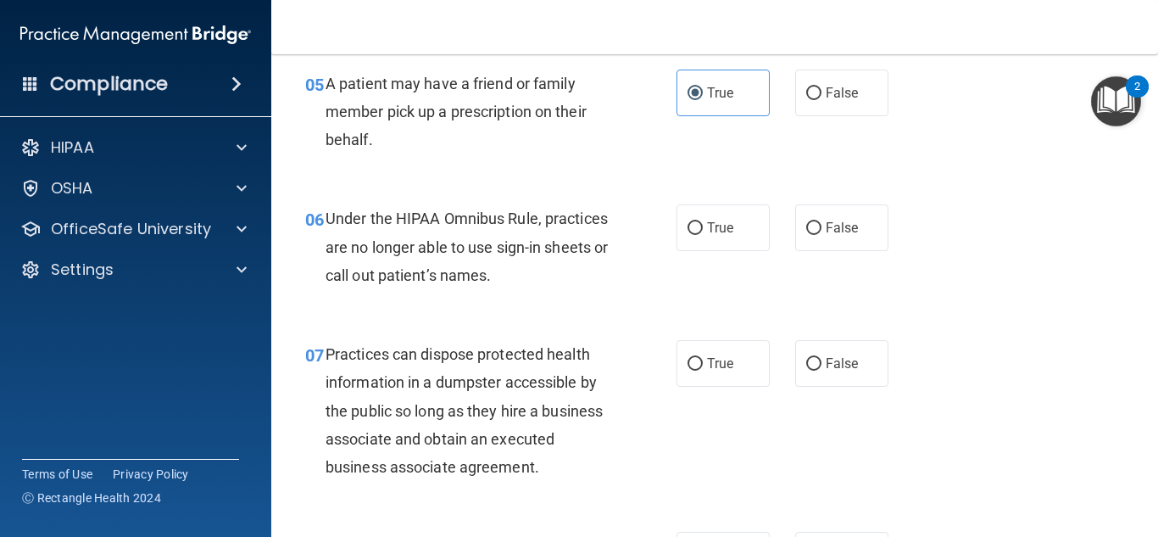
scroll to position [834, 0]
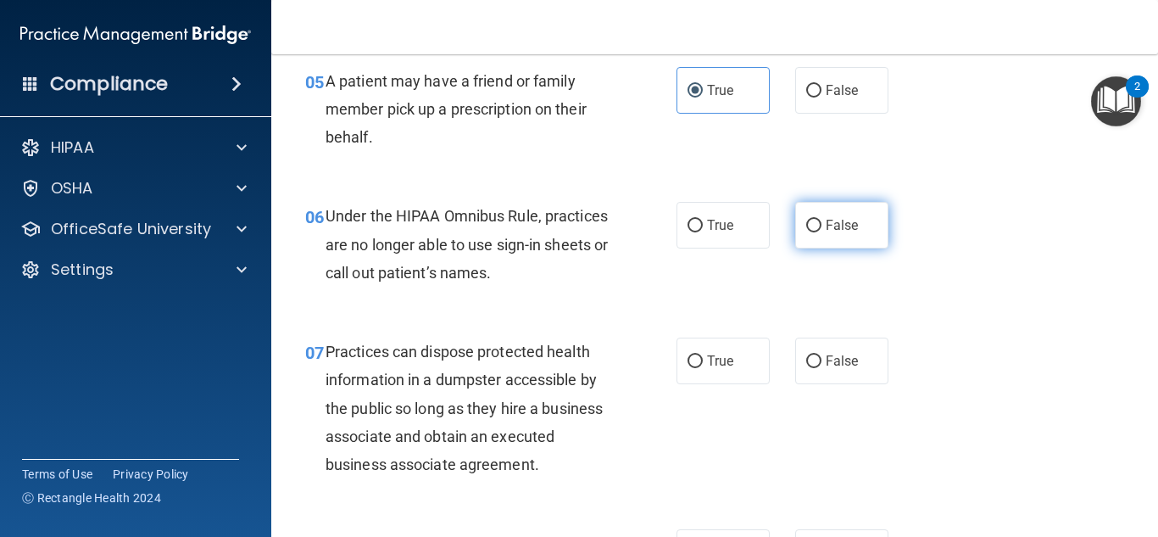
click at [834, 208] on label "False" at bounding box center [841, 225] width 93 height 47
click at [822, 220] on input "False" at bounding box center [813, 226] width 15 height 13
radio input "true"
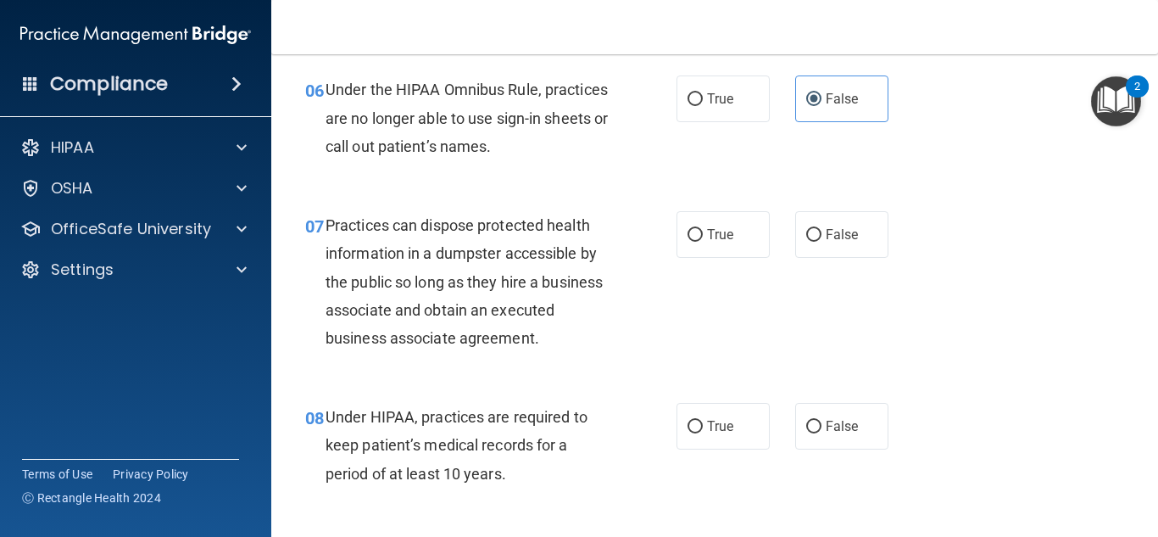
scroll to position [963, 0]
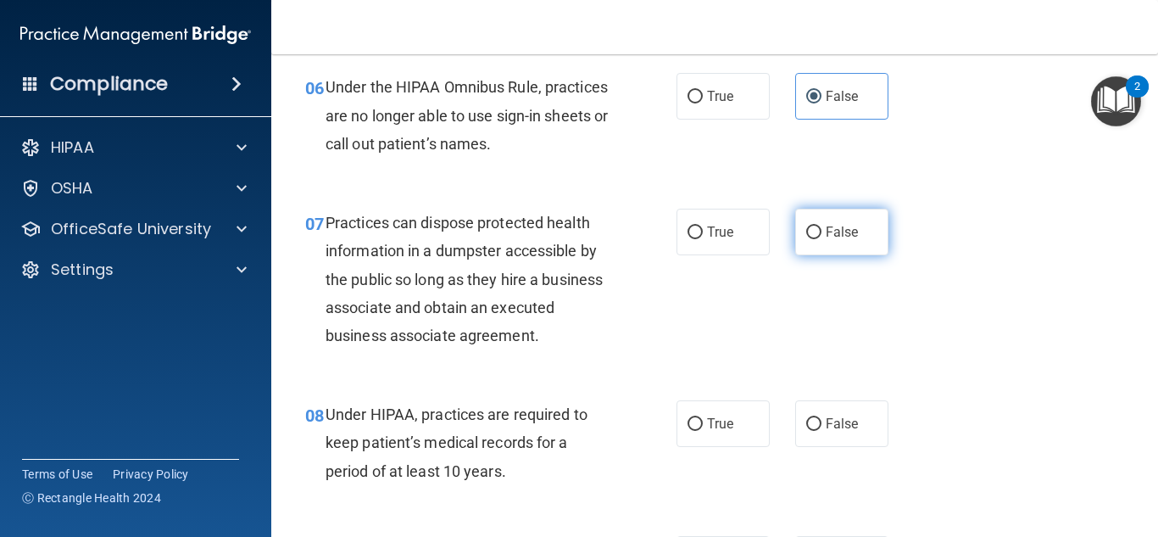
click at [795, 223] on label "False" at bounding box center [841, 232] width 93 height 47
click at [806, 226] on input "False" at bounding box center [813, 232] width 15 height 13
radio input "true"
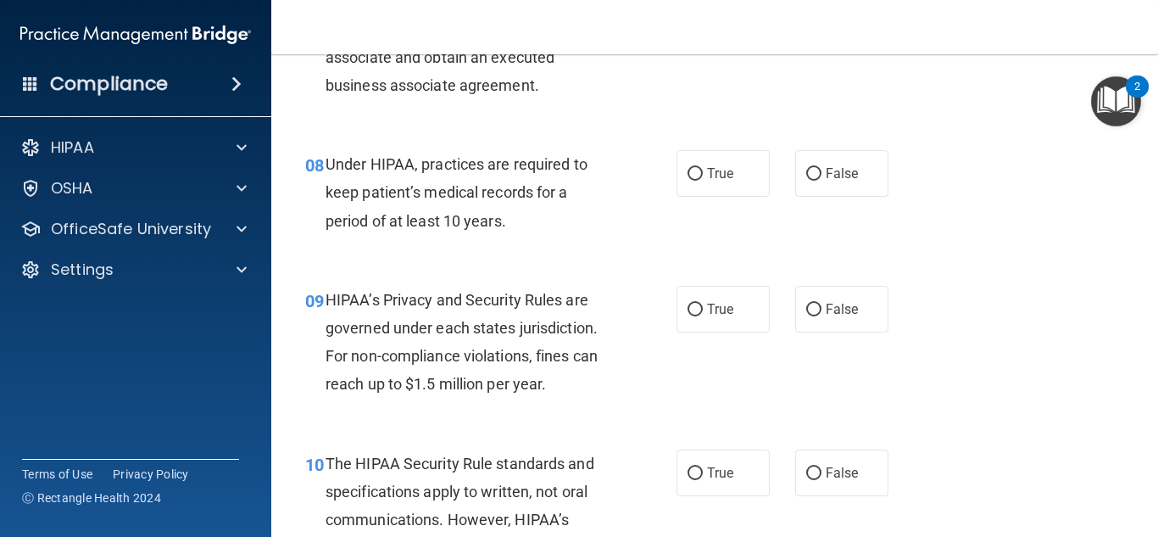
scroll to position [1216, 0]
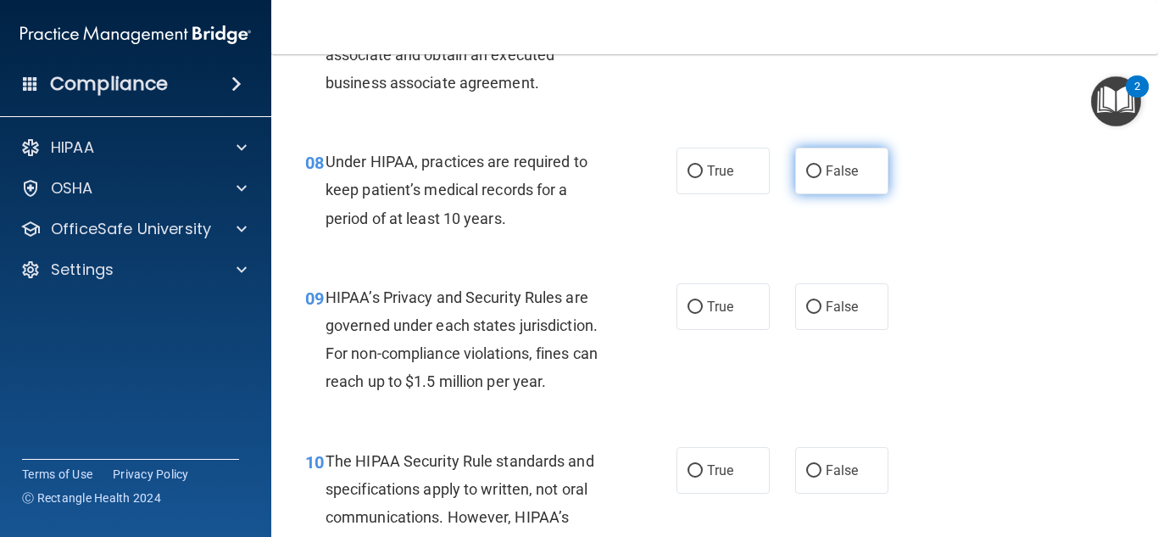
click at [826, 177] on span "False" at bounding box center [842, 171] width 33 height 16
click at [822, 177] on input "False" at bounding box center [813, 171] width 15 height 13
radio input "true"
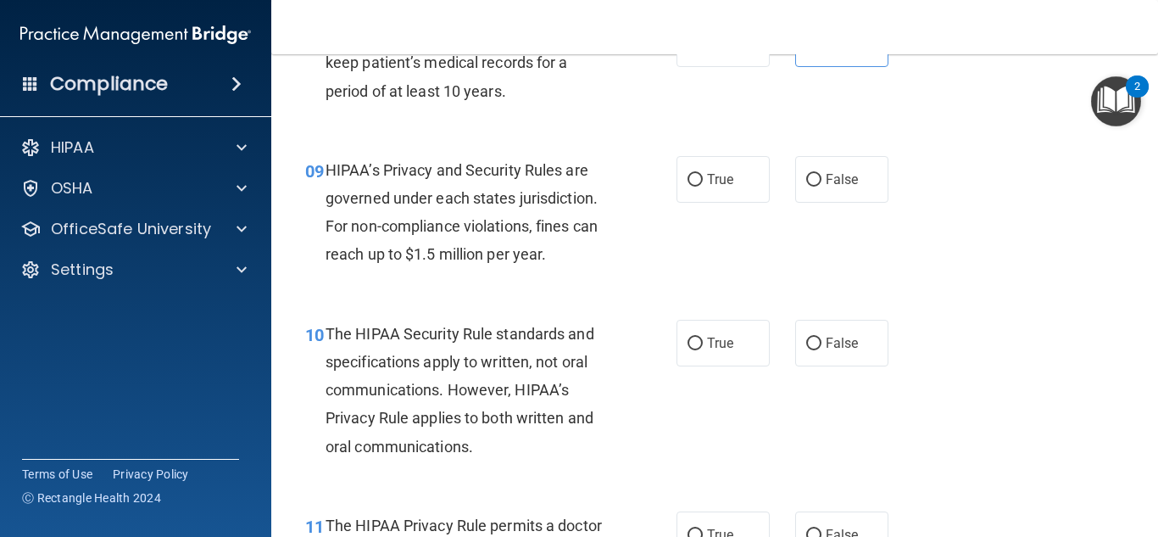
scroll to position [1344, 0]
click at [712, 194] on label "True" at bounding box center [723, 178] width 93 height 47
click at [703, 186] on input "True" at bounding box center [695, 179] width 15 height 13
radio input "true"
click at [827, 148] on div "09 HIPAA’s Privacy and Security Rules are governed under each states jurisdicti…" at bounding box center [715, 216] width 845 height 164
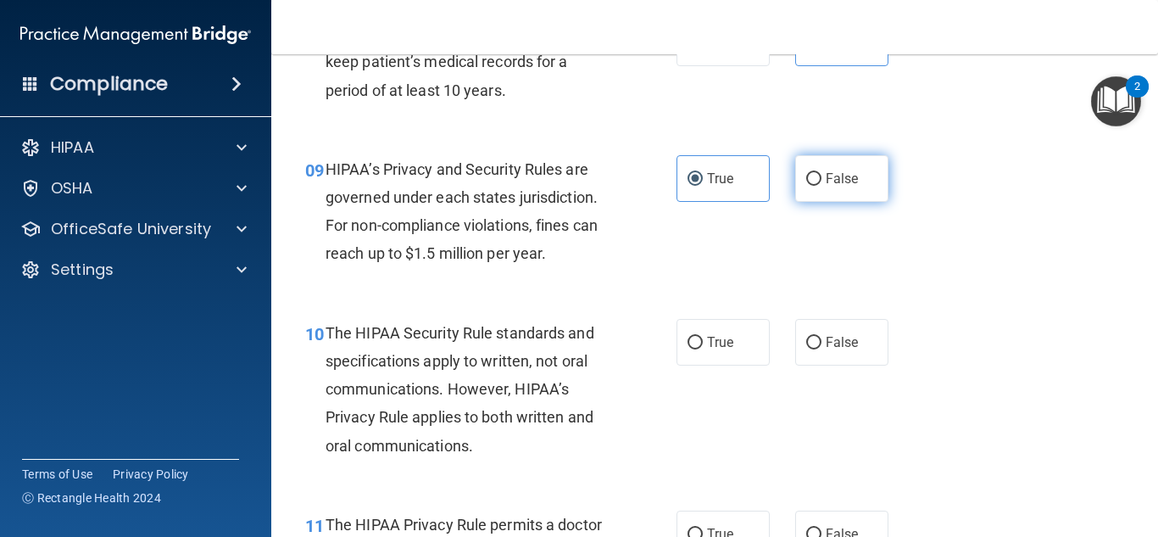
click at [829, 180] on span "False" at bounding box center [842, 178] width 33 height 16
click at [822, 180] on input "False" at bounding box center [813, 179] width 15 height 13
radio input "true"
radio input "false"
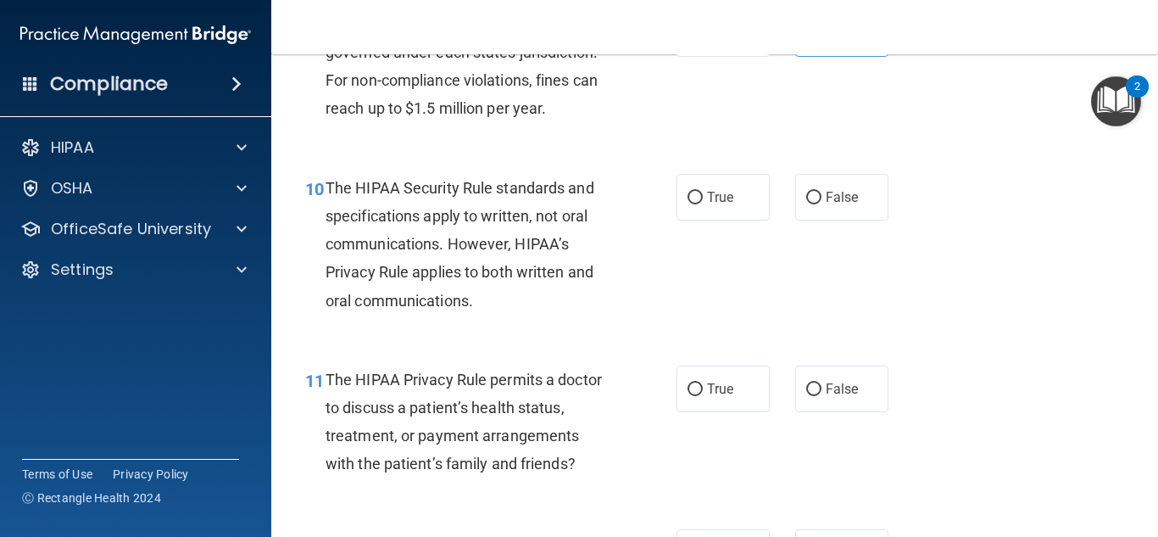
scroll to position [1489, 0]
click at [707, 203] on span "True" at bounding box center [720, 197] width 26 height 16
click at [702, 203] on input "True" at bounding box center [695, 198] width 15 height 13
radio input "true"
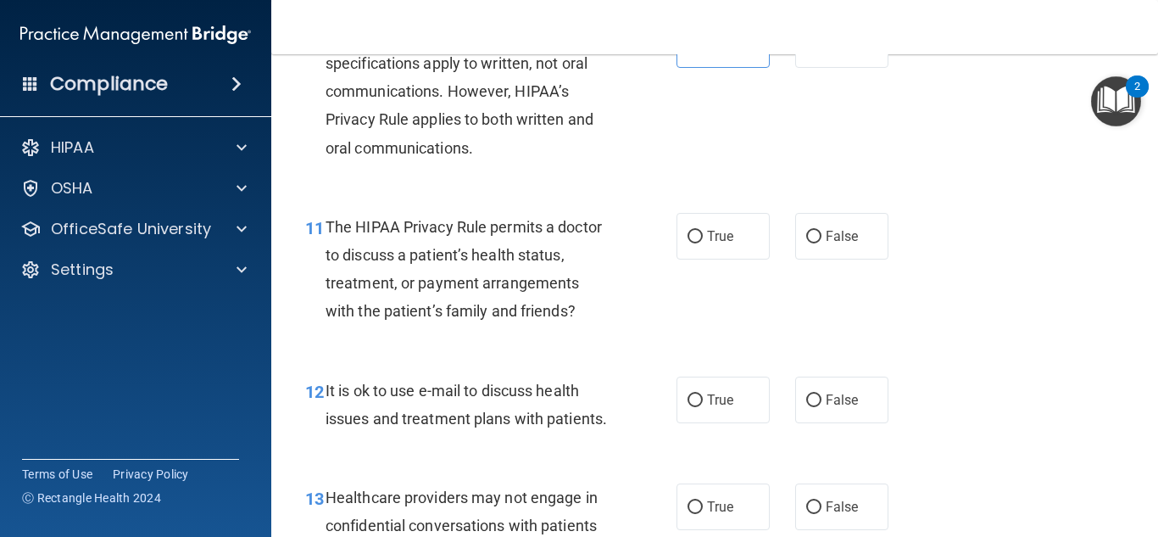
scroll to position [1642, 0]
click at [815, 251] on label "False" at bounding box center [841, 235] width 93 height 47
click at [815, 243] on input "False" at bounding box center [813, 236] width 15 height 13
radio input "true"
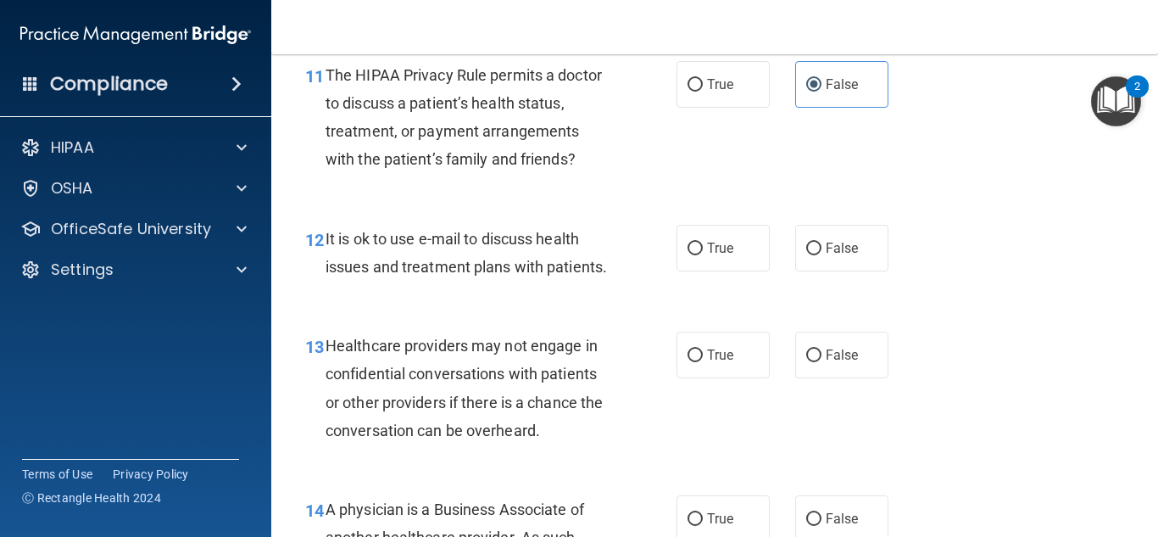
scroll to position [1805, 0]
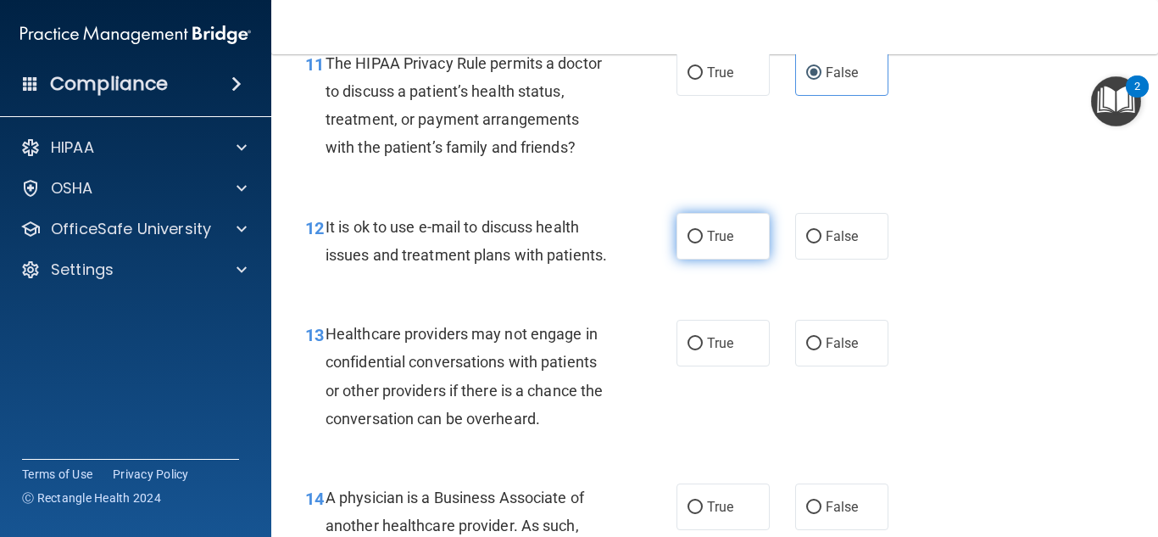
click at [693, 245] on label "True" at bounding box center [723, 236] width 93 height 47
click at [693, 243] on input "True" at bounding box center [695, 237] width 15 height 13
radio input "true"
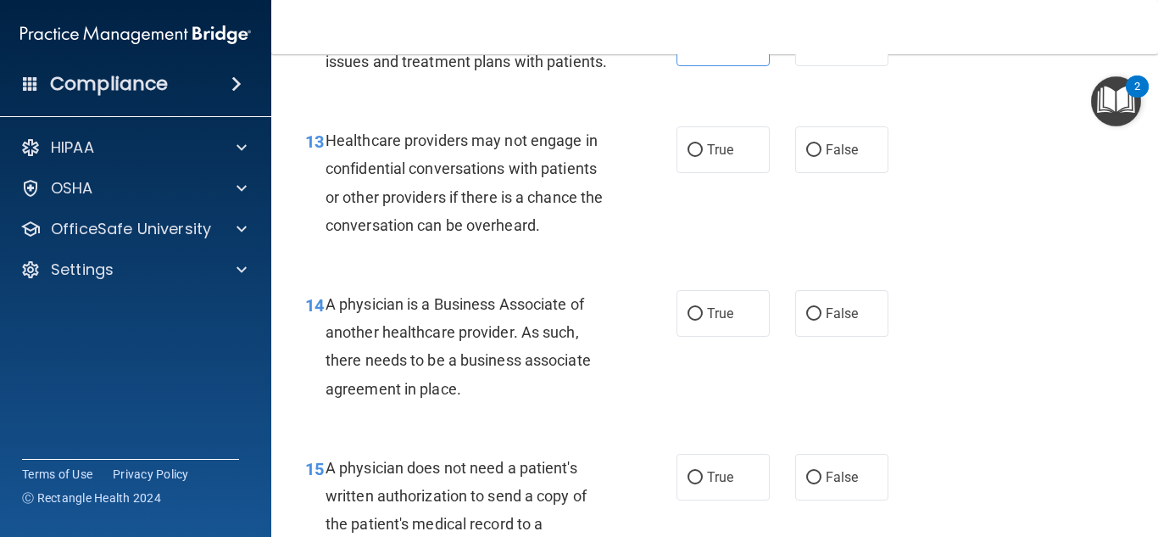
scroll to position [2001, 0]
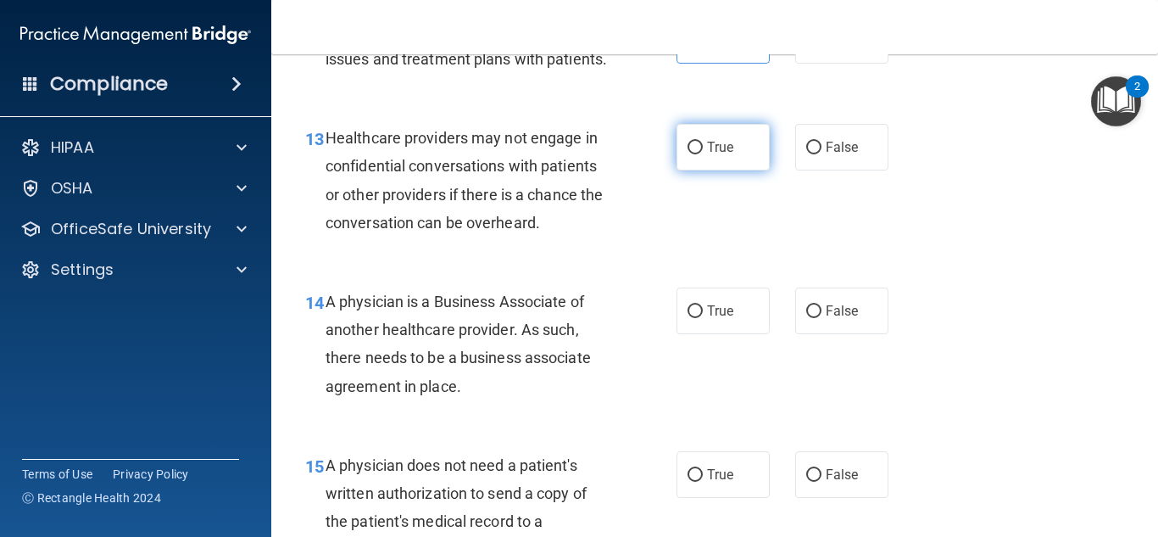
click at [697, 170] on label "True" at bounding box center [723, 147] width 93 height 47
click at [697, 154] on input "True" at bounding box center [695, 148] width 15 height 13
radio input "true"
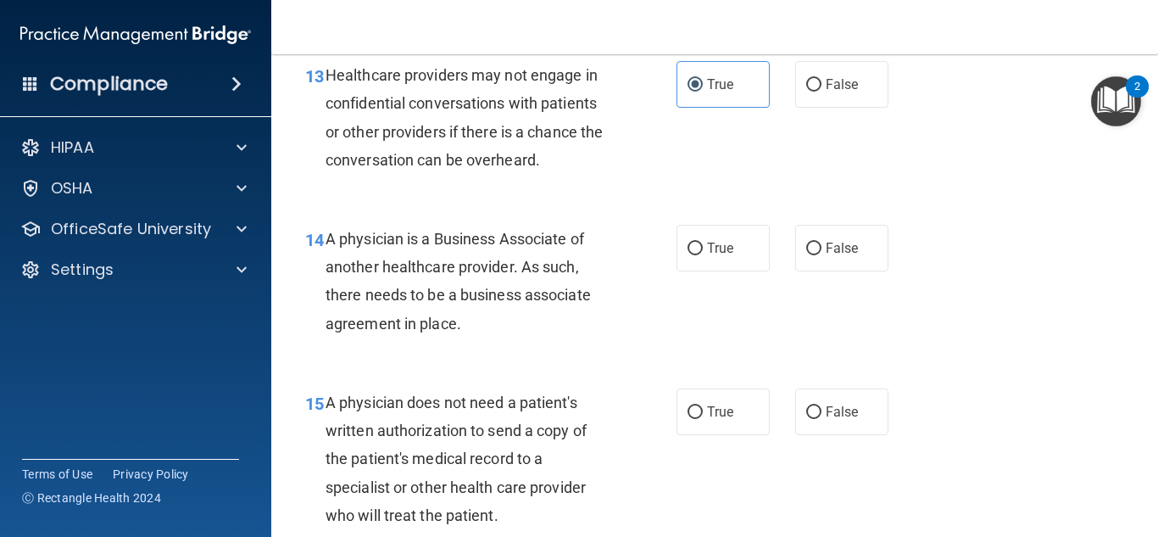
scroll to position [2065, 0]
click at [865, 270] on label "False" at bounding box center [841, 247] width 93 height 47
click at [822, 254] on input "False" at bounding box center [813, 248] width 15 height 13
radio input "true"
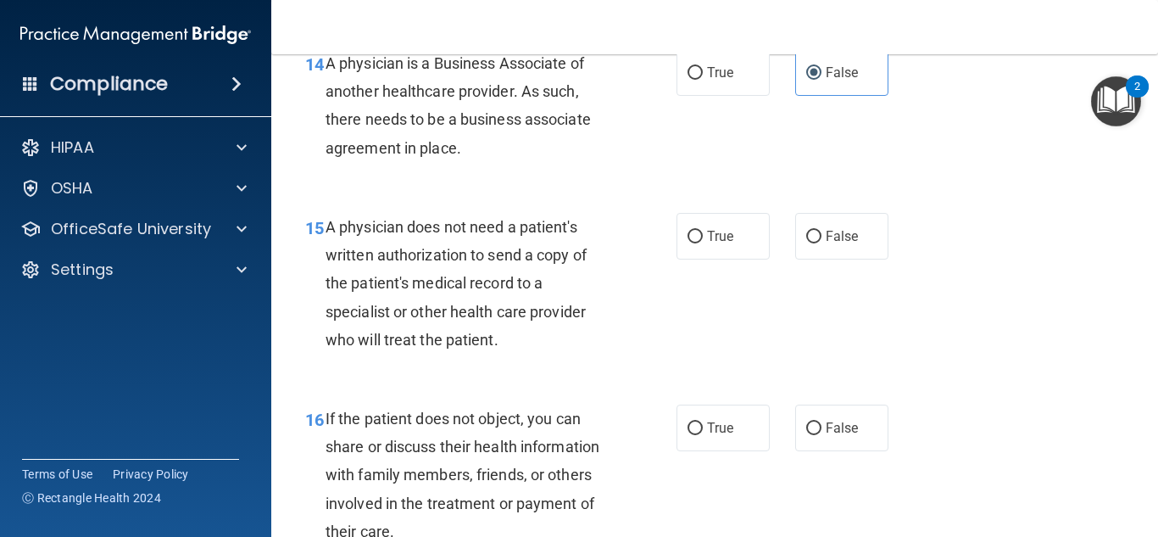
scroll to position [2240, 0]
click at [678, 259] on label "True" at bounding box center [723, 235] width 93 height 47
click at [688, 243] on input "True" at bounding box center [695, 236] width 15 height 13
radio input "true"
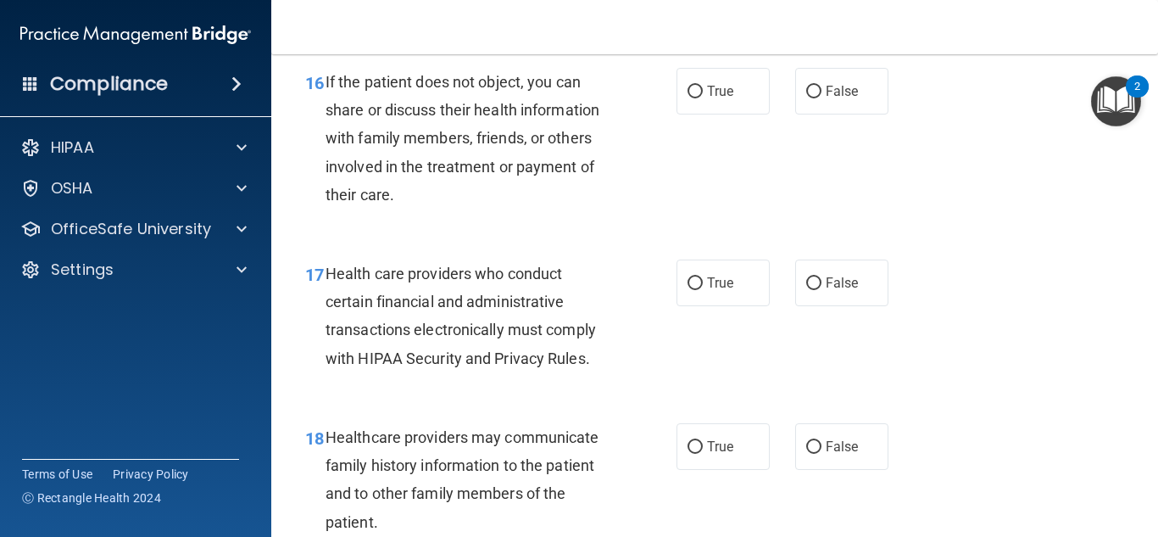
scroll to position [2578, 0]
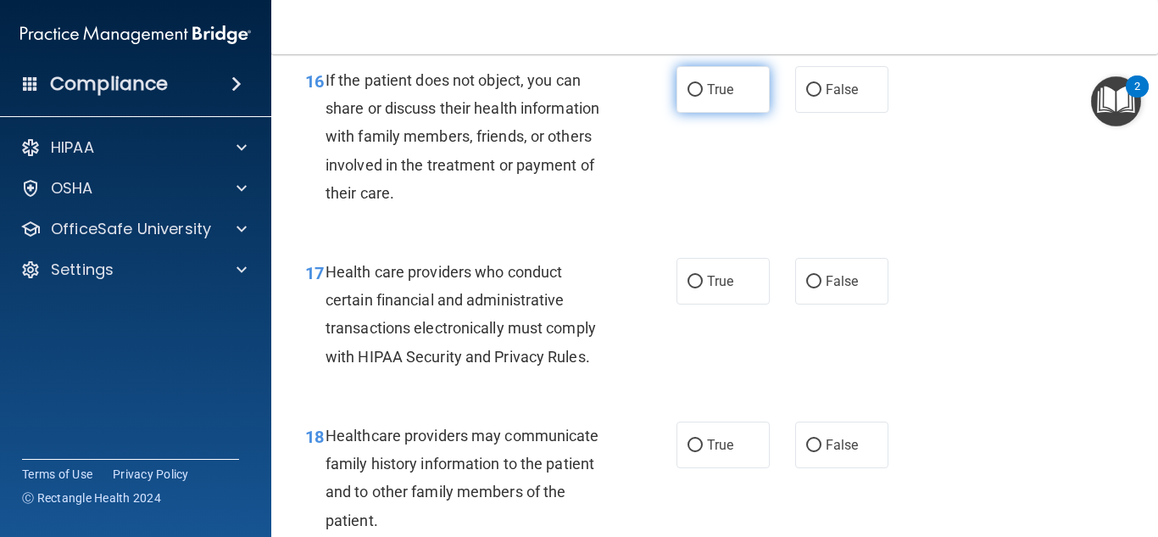
click at [708, 113] on label "True" at bounding box center [723, 89] width 93 height 47
click at [703, 97] on input "True" at bounding box center [695, 90] width 15 height 13
radio input "true"
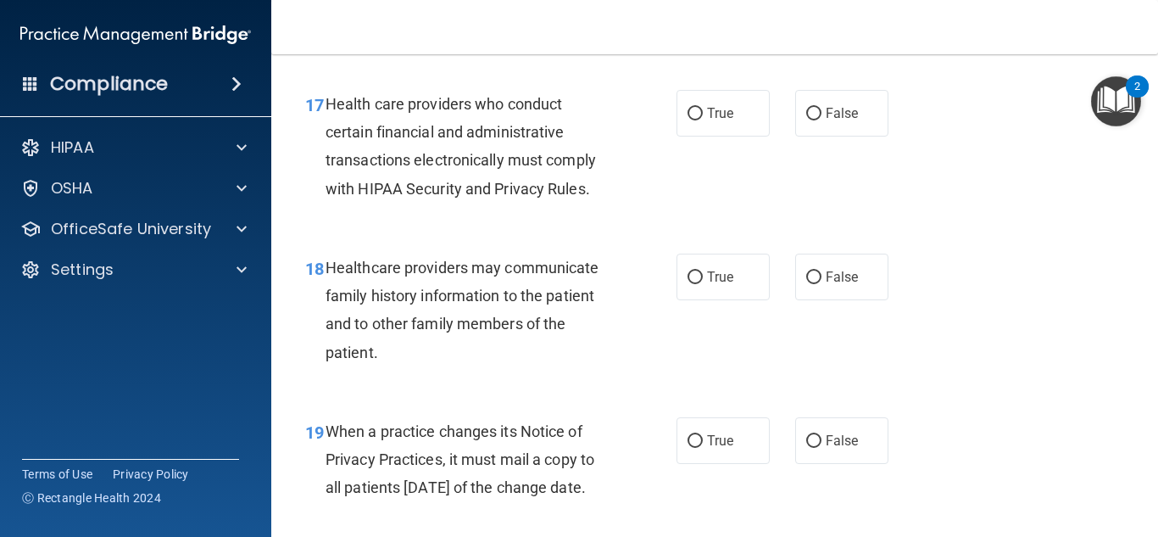
scroll to position [2746, 0]
click at [722, 120] on span "True" at bounding box center [720, 112] width 26 height 16
click at [703, 120] on input "True" at bounding box center [695, 113] width 15 height 13
radio input "true"
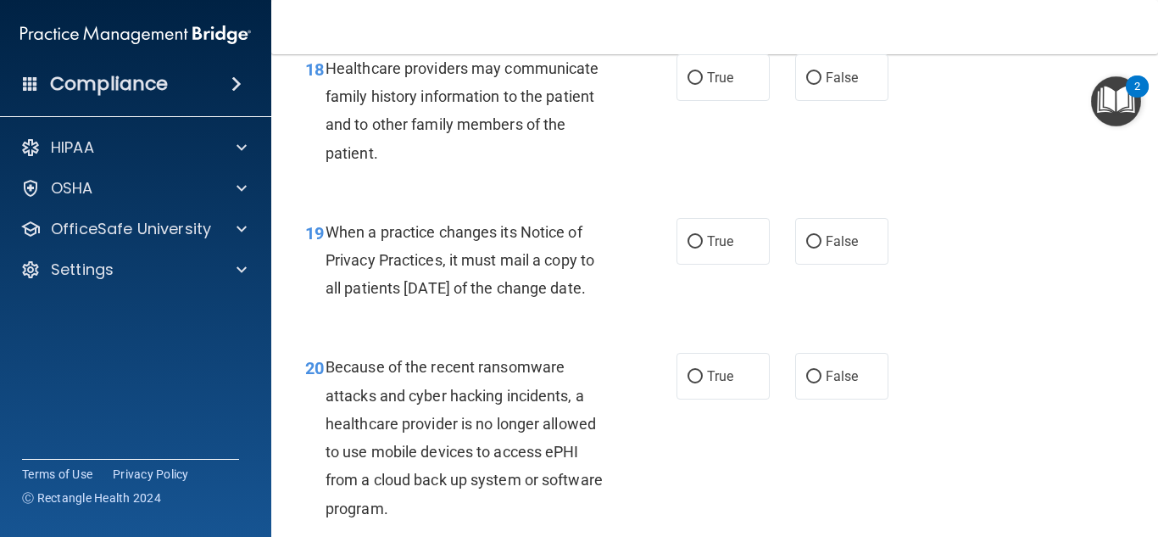
scroll to position [2946, 0]
click at [837, 100] on label "False" at bounding box center [841, 76] width 93 height 47
click at [822, 84] on input "False" at bounding box center [813, 77] width 15 height 13
radio input "true"
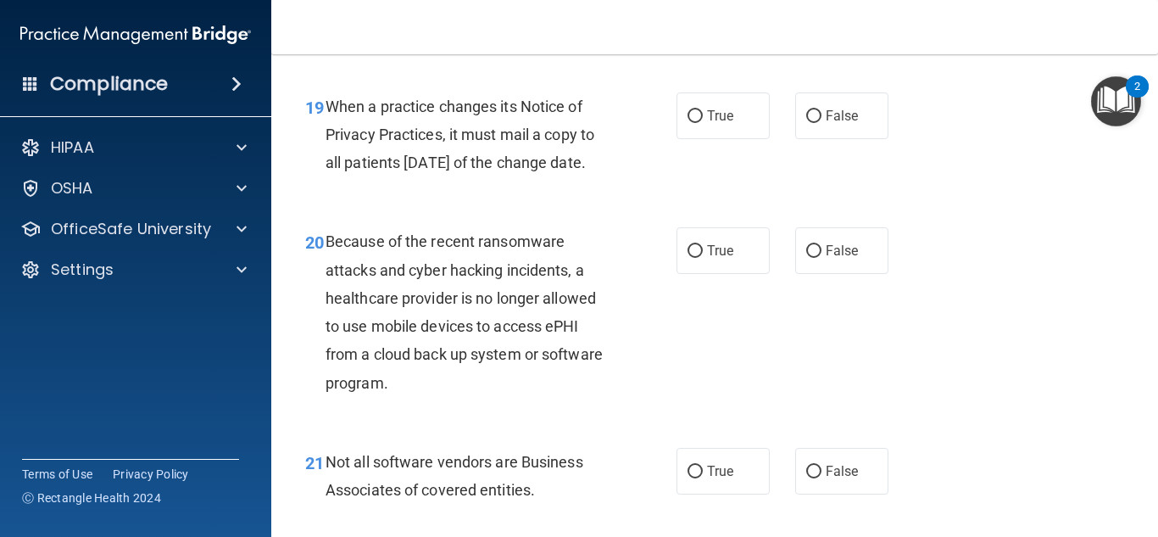
scroll to position [3077, 0]
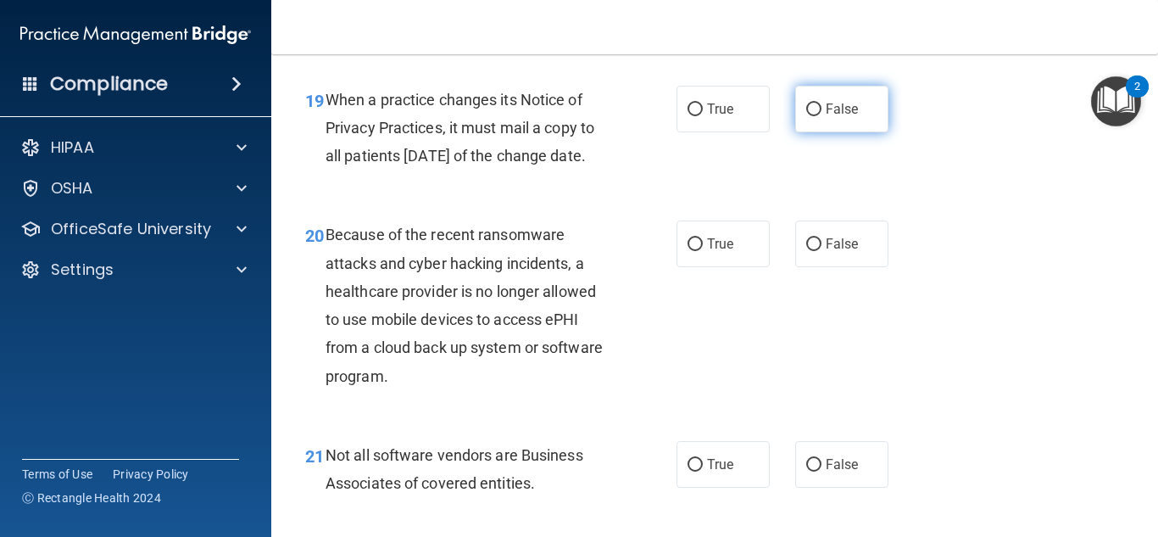
click at [811, 116] on input "False" at bounding box center [813, 109] width 15 height 13
radio input "true"
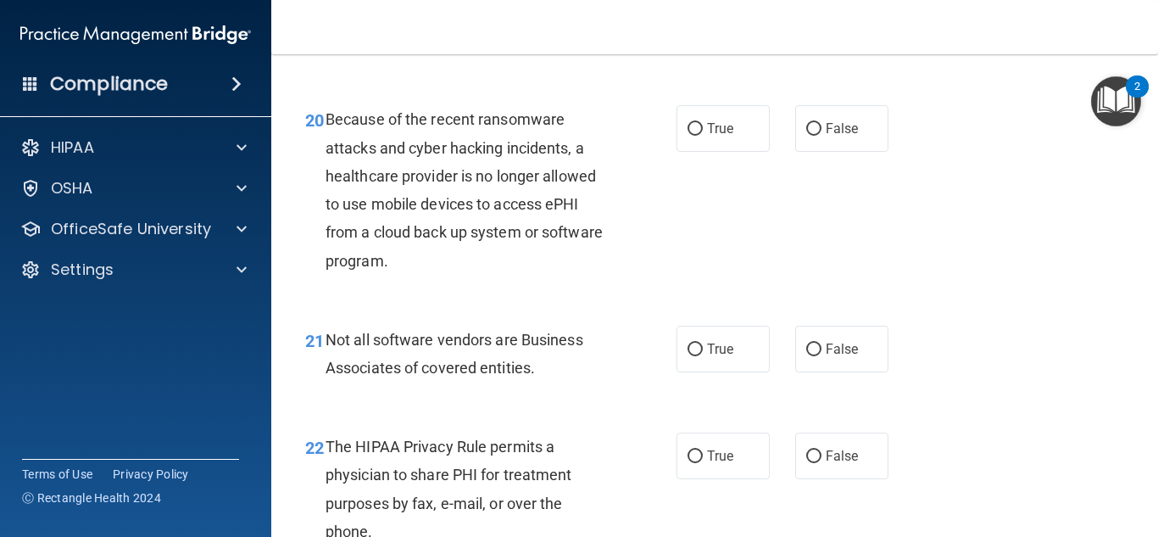
scroll to position [3193, 0]
click at [828, 151] on label "False" at bounding box center [841, 127] width 93 height 47
click at [822, 135] on input "False" at bounding box center [813, 128] width 15 height 13
radio input "true"
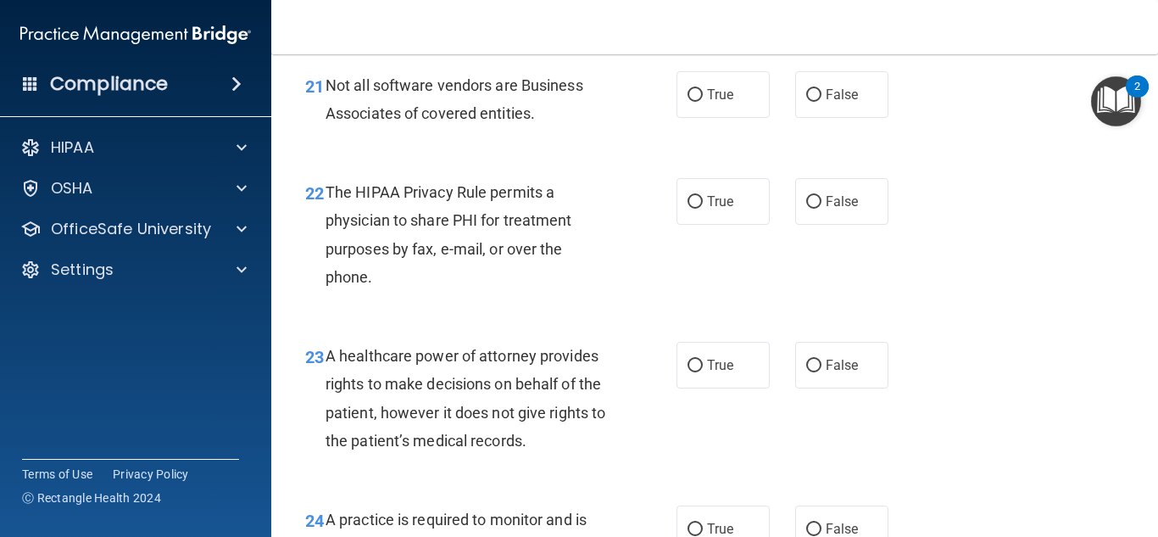
scroll to position [3448, 0]
click at [727, 102] on span "True" at bounding box center [720, 94] width 26 height 16
click at [703, 101] on input "True" at bounding box center [695, 94] width 15 height 13
radio input "true"
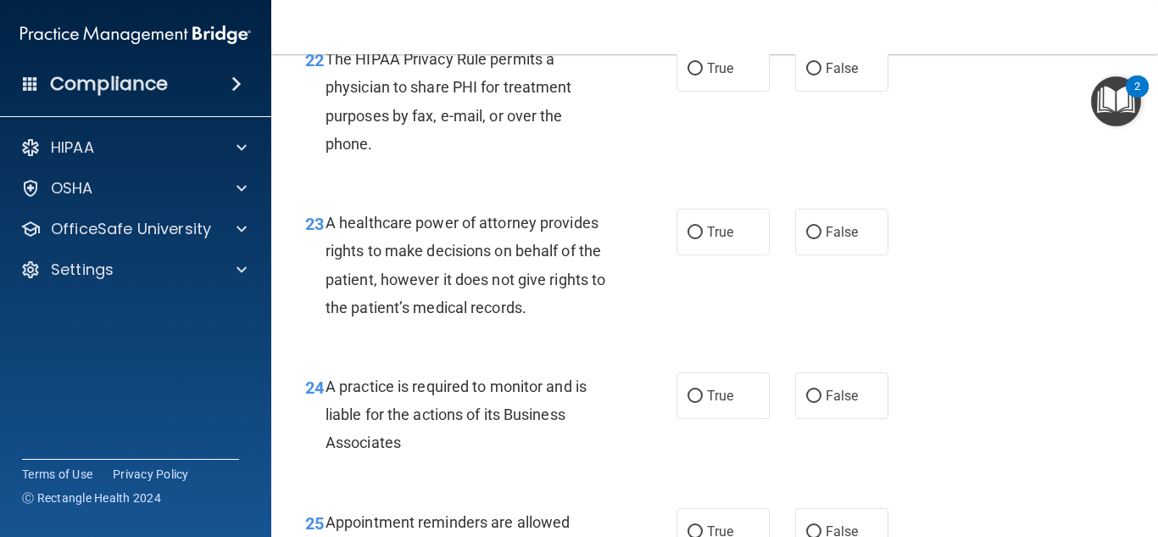
scroll to position [3581, 0]
click at [744, 150] on div "22 The HIPAA Privacy Rule permits a physician to share PHI for treatment purpos…" at bounding box center [715, 105] width 845 height 164
click at [698, 91] on label "True" at bounding box center [723, 67] width 93 height 47
click at [698, 75] on input "True" at bounding box center [695, 68] width 15 height 13
radio input "true"
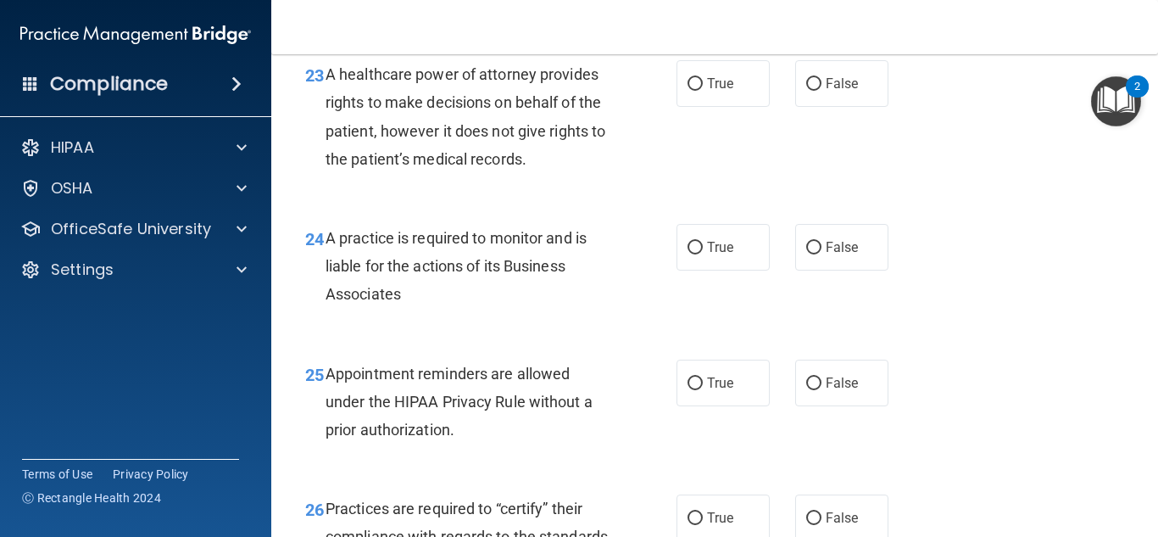
scroll to position [3729, 0]
click at [813, 106] on label "False" at bounding box center [841, 82] width 93 height 47
click at [813, 90] on input "False" at bounding box center [813, 83] width 15 height 13
radio input "true"
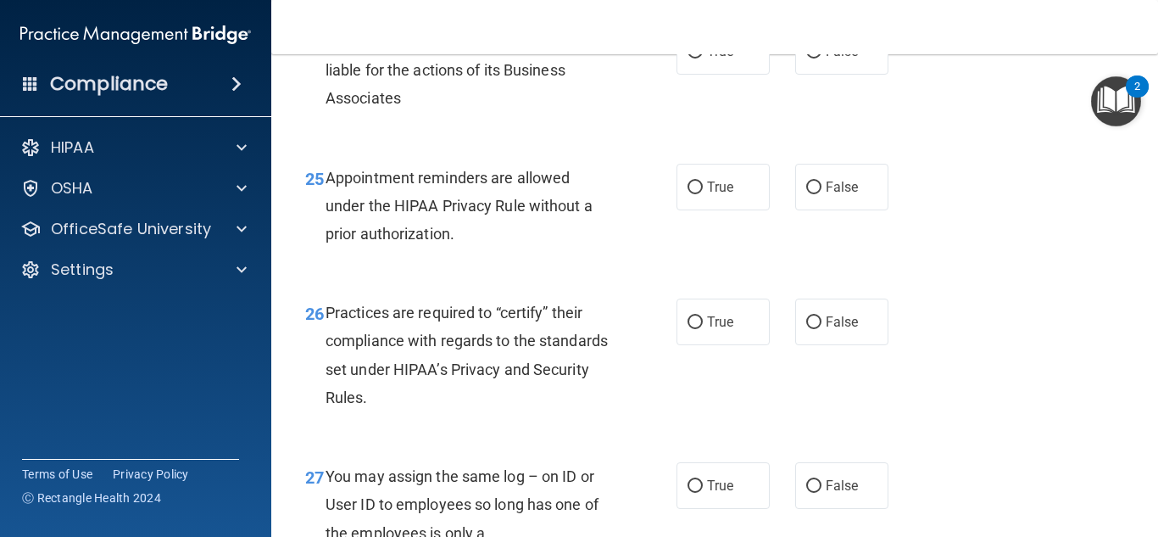
scroll to position [3926, 0]
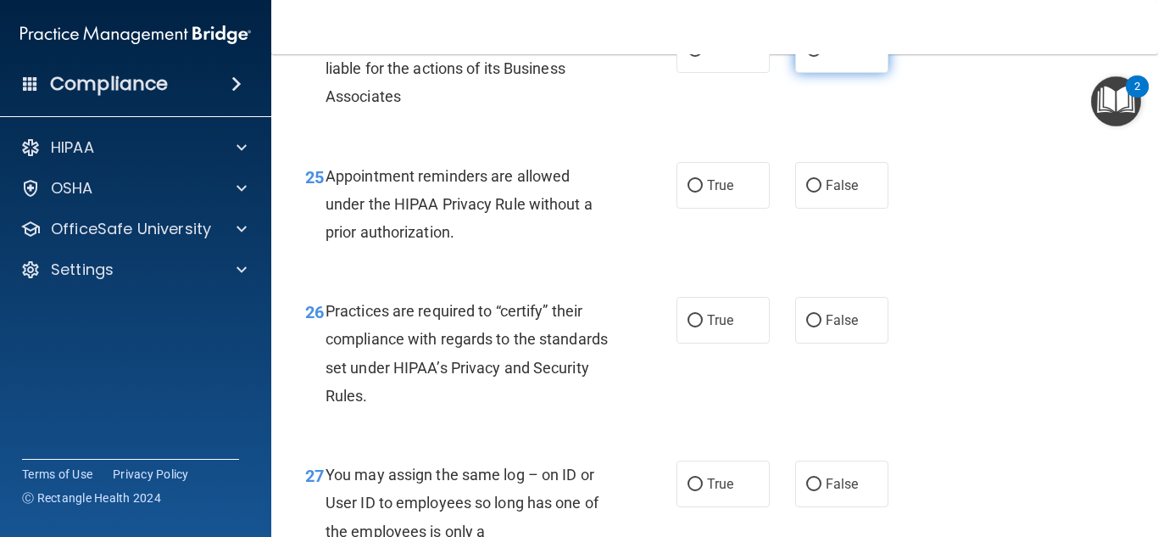
click at [826, 58] on span "False" at bounding box center [842, 50] width 33 height 16
click at [822, 57] on input "False" at bounding box center [813, 50] width 15 height 13
radio input "true"
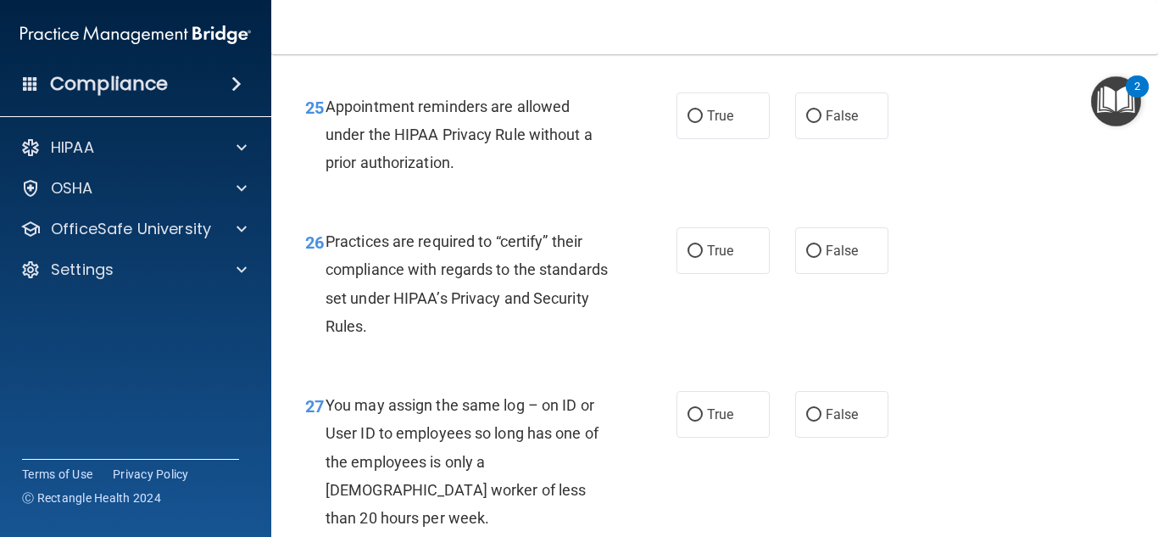
scroll to position [3996, 0]
click at [691, 122] on input "True" at bounding box center [695, 115] width 15 height 13
radio input "true"
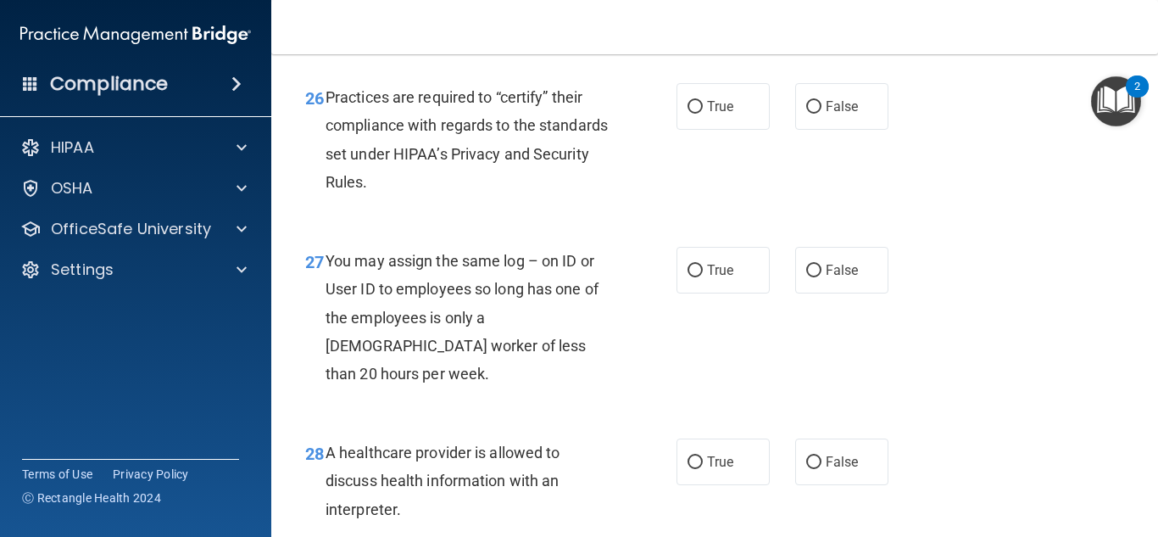
scroll to position [4144, 0]
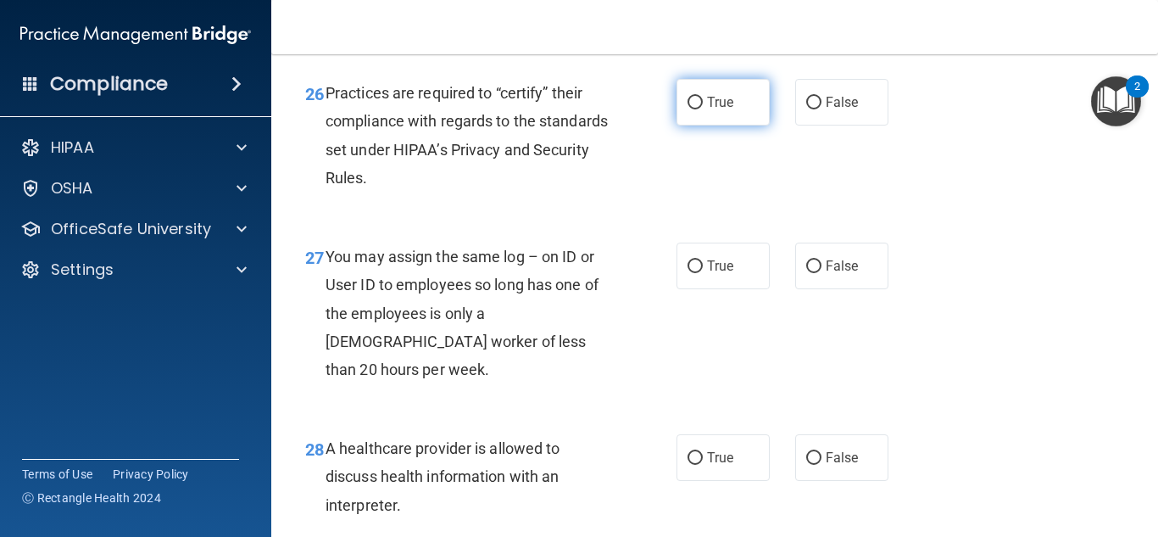
click at [724, 110] on span "True" at bounding box center [720, 102] width 26 height 16
click at [703, 109] on input "True" at bounding box center [695, 103] width 15 height 13
radio input "true"
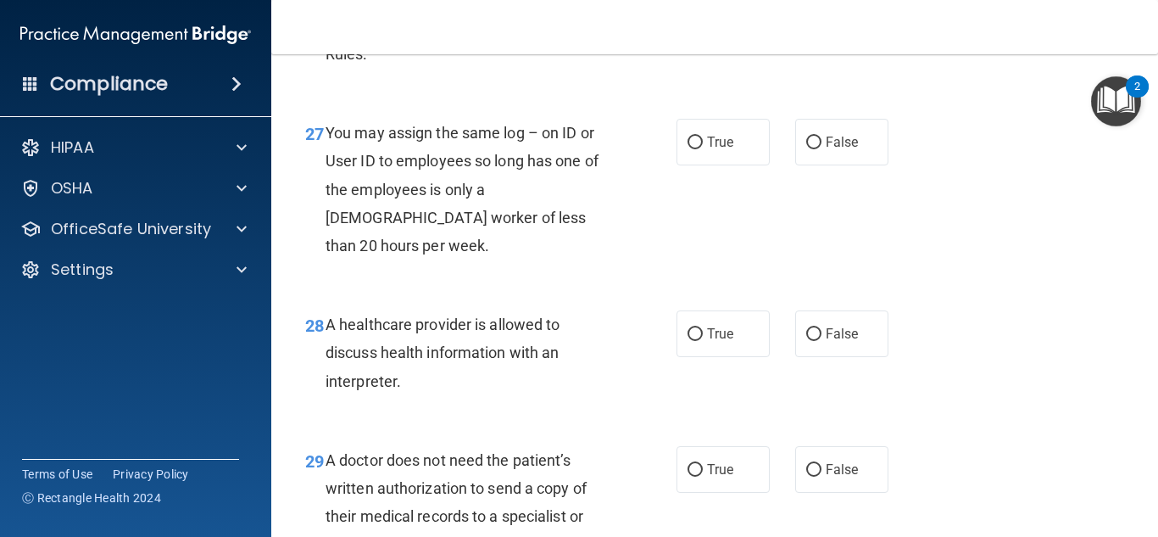
scroll to position [4268, 0]
click at [827, 164] on label "False" at bounding box center [841, 141] width 93 height 47
click at [822, 148] on input "False" at bounding box center [813, 142] width 15 height 13
radio input "true"
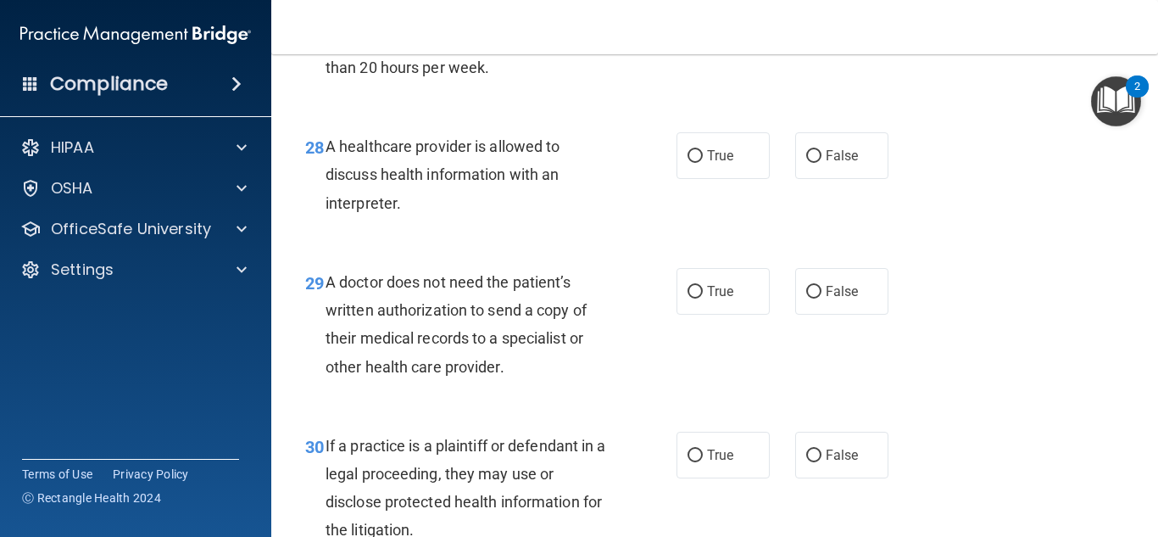
scroll to position [4449, 0]
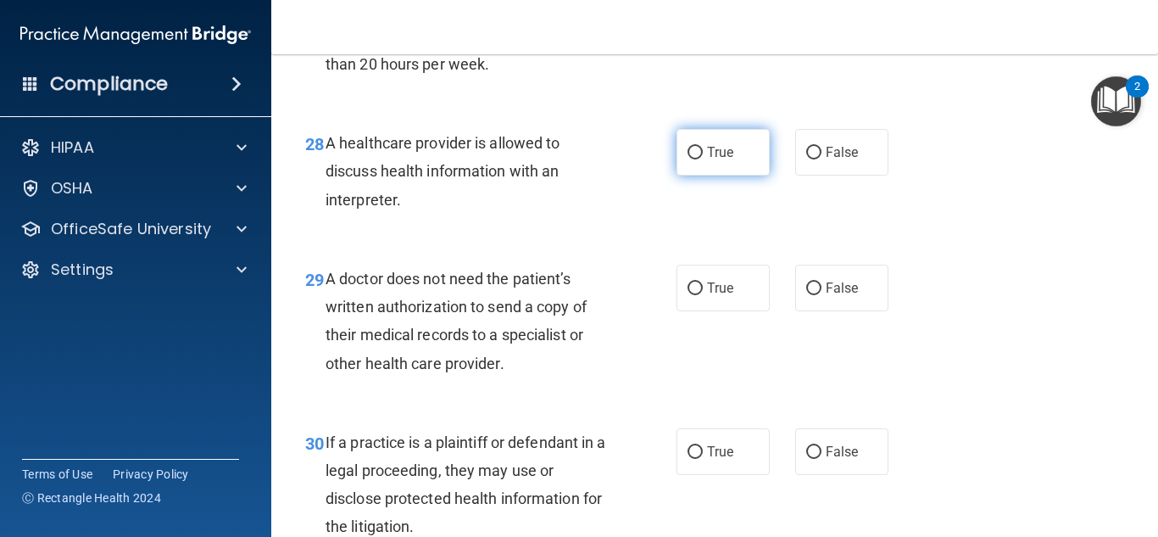
click at [697, 176] on label "True" at bounding box center [723, 152] width 93 height 47
click at [697, 159] on input "True" at bounding box center [695, 153] width 15 height 13
radio input "true"
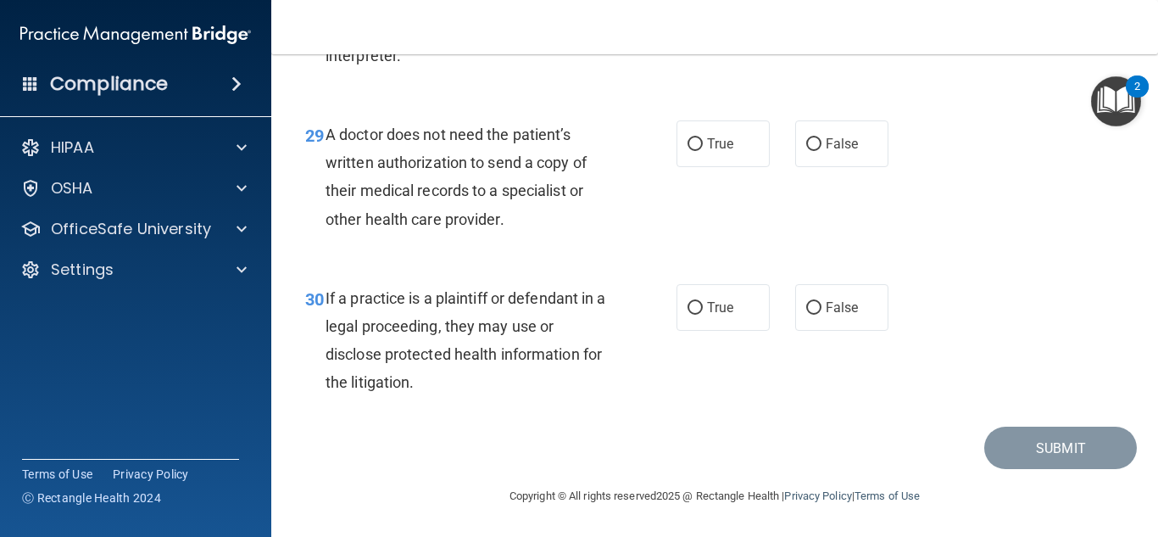
scroll to position [4621, 0]
click at [719, 148] on span "True" at bounding box center [720, 144] width 26 height 16
click at [703, 148] on input "True" at bounding box center [695, 144] width 15 height 13
radio input "true"
click at [724, 308] on span "True" at bounding box center [720, 307] width 26 height 16
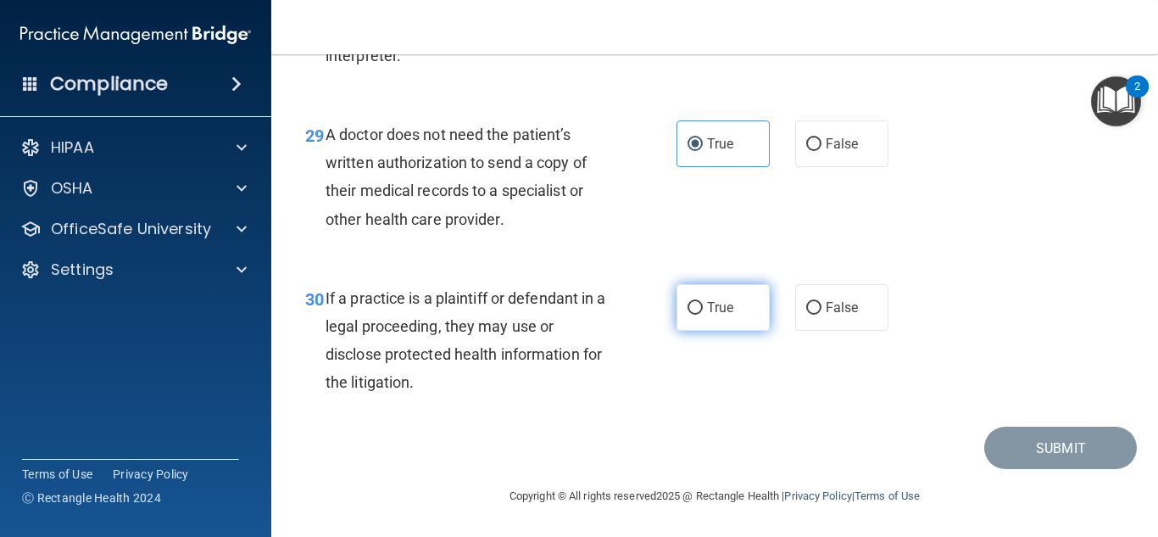
click at [703, 308] on input "True" at bounding box center [695, 308] width 15 height 13
radio input "true"
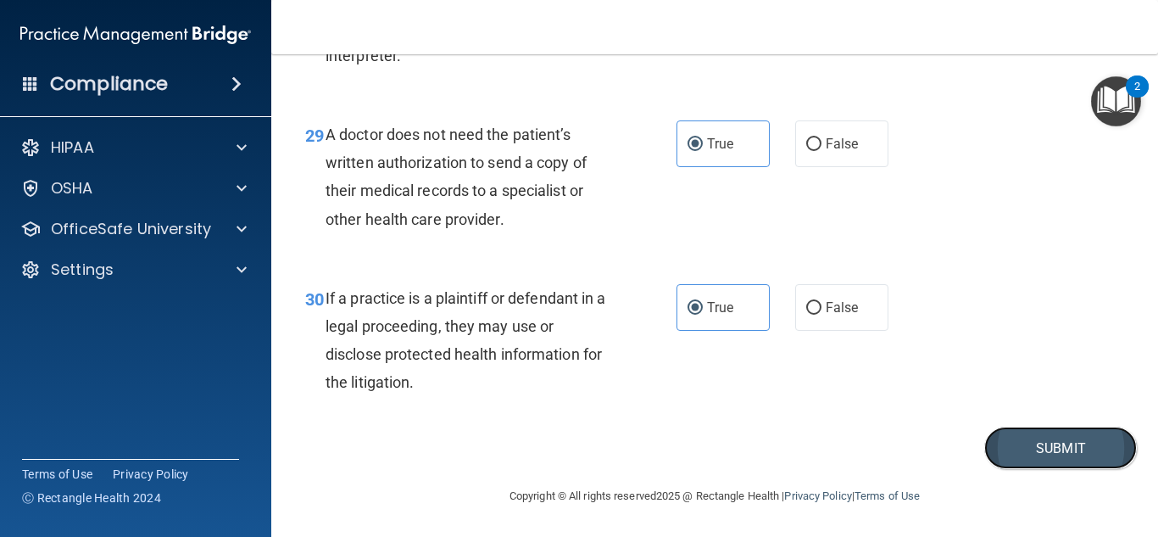
click at [1015, 452] on button "Submit" at bounding box center [1060, 448] width 153 height 43
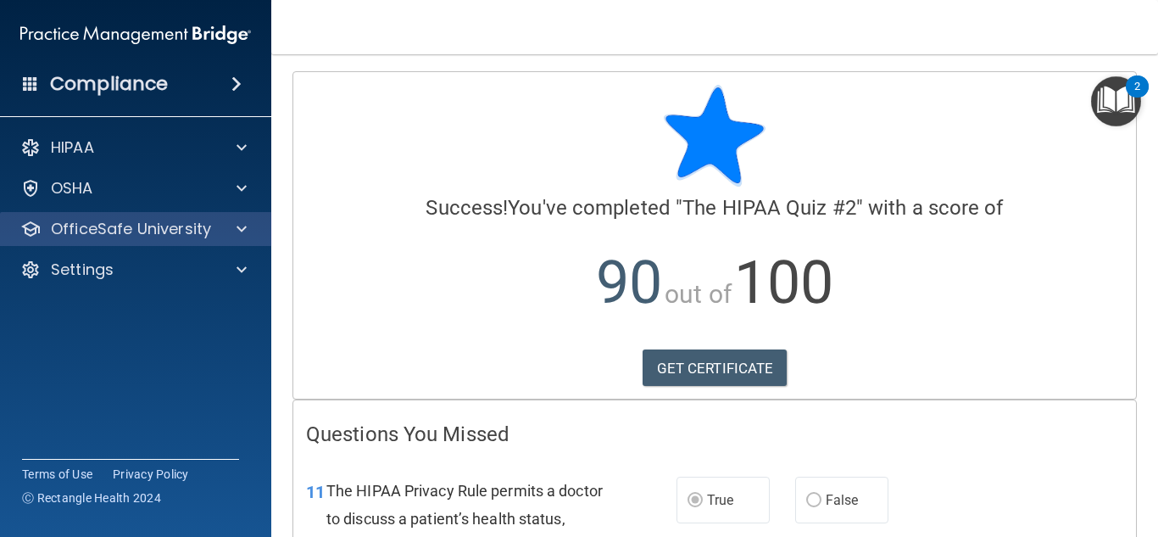
click at [153, 212] on div "OfficeSafe University" at bounding box center [136, 229] width 272 height 34
click at [197, 213] on div "OfficeSafe University" at bounding box center [136, 229] width 272 height 34
click at [242, 243] on div "OfficeSafe University" at bounding box center [136, 229] width 272 height 34
click at [239, 230] on span at bounding box center [242, 229] width 10 height 20
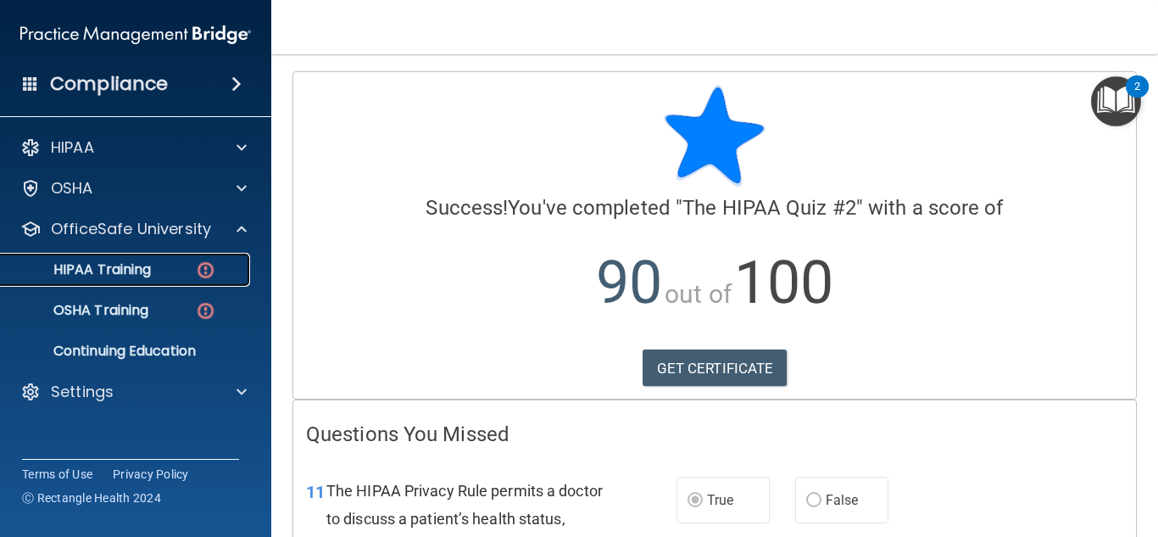
click at [213, 261] on img at bounding box center [205, 269] width 21 height 21
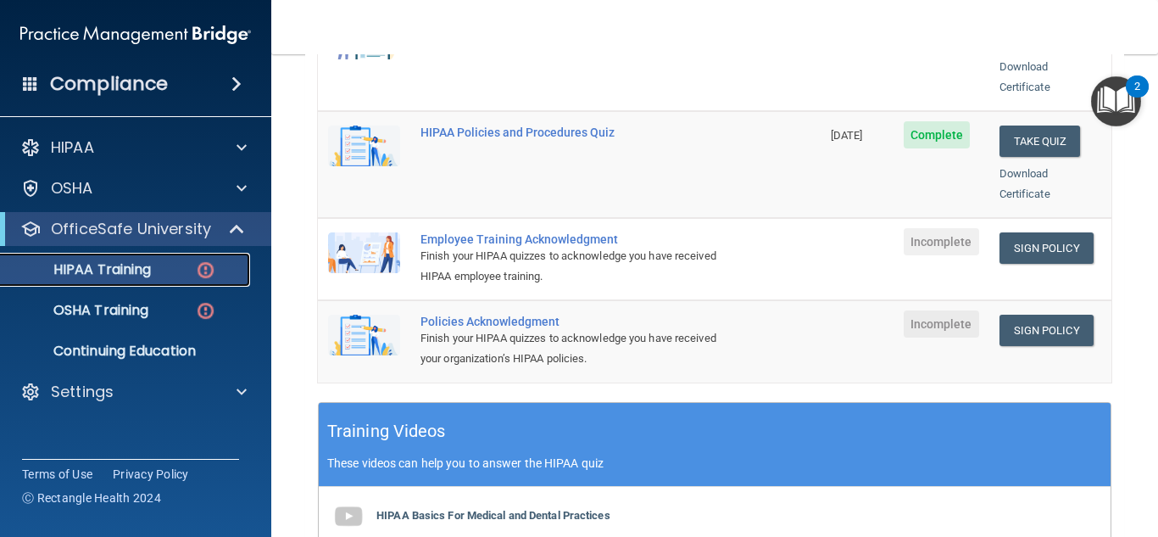
scroll to position [421, 0]
click at [1047, 232] on link "Sign Policy" at bounding box center [1047, 247] width 94 height 31
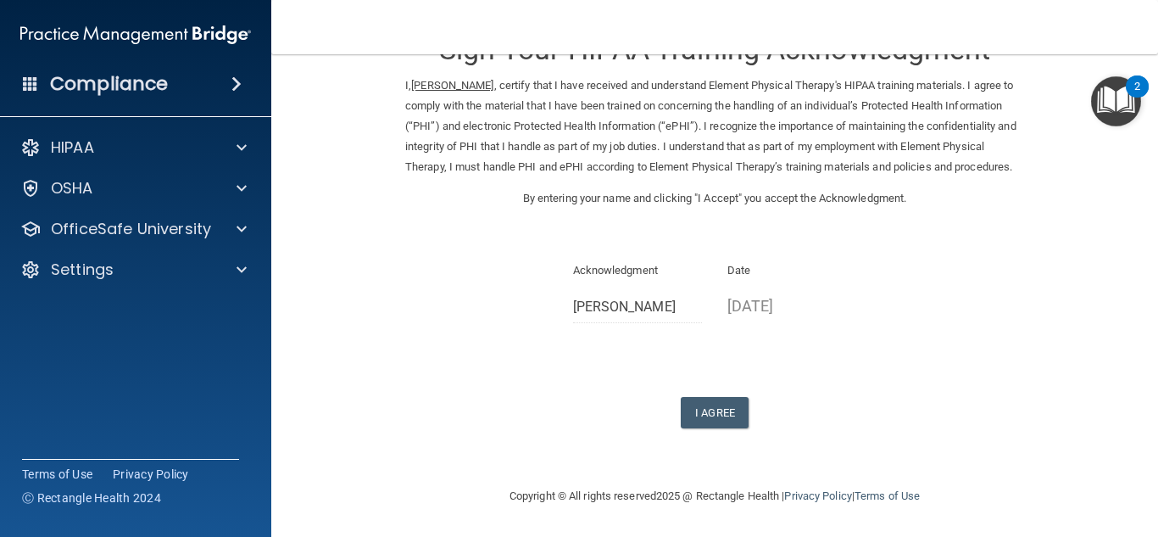
scroll to position [77, 0]
click at [711, 406] on button "I Agree" at bounding box center [715, 412] width 68 height 31
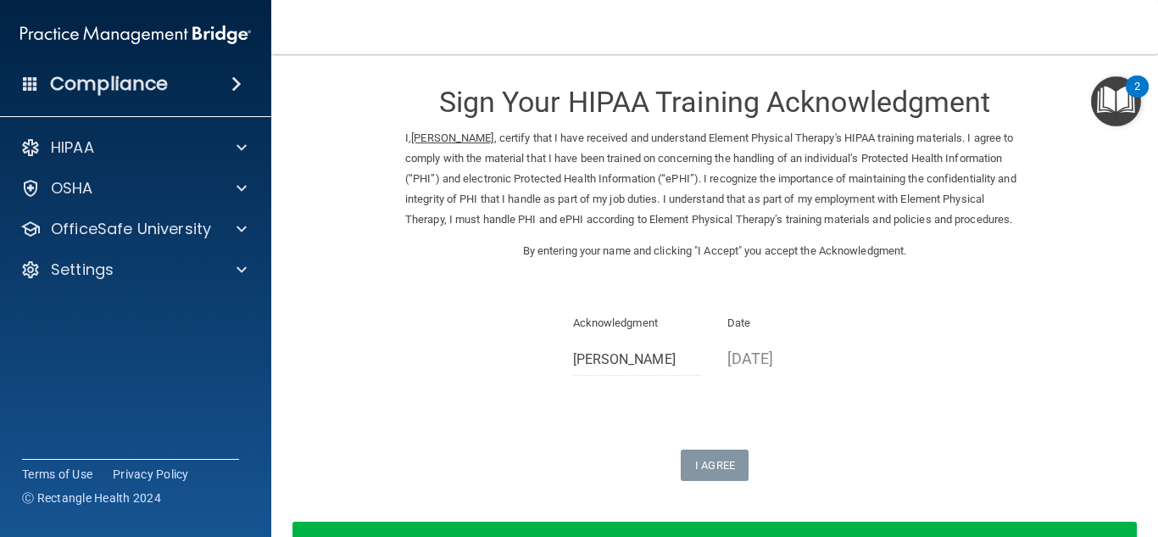
scroll to position [143, 0]
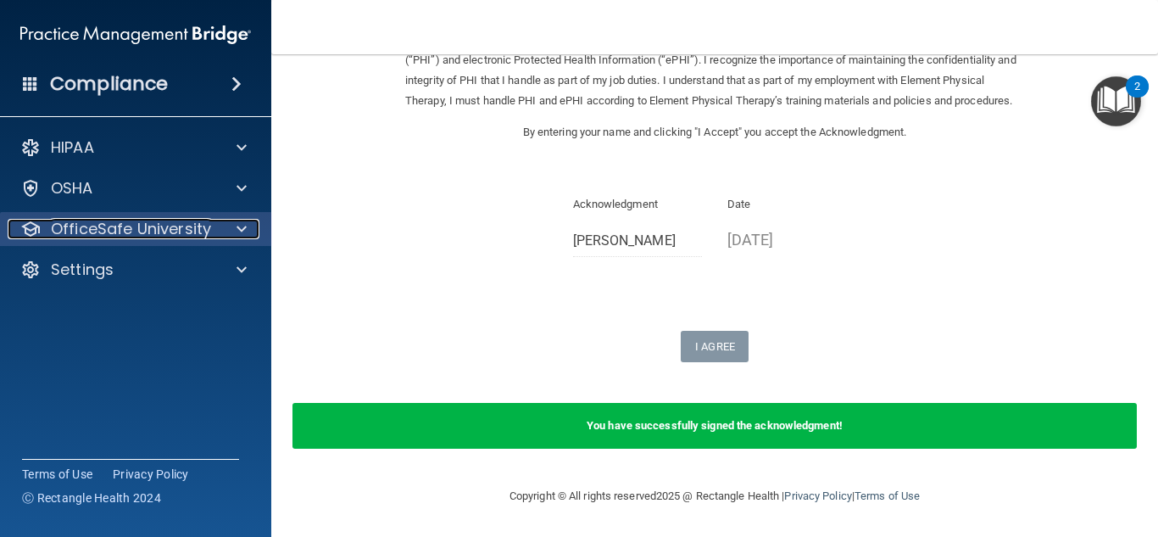
click at [239, 228] on span at bounding box center [242, 229] width 10 height 20
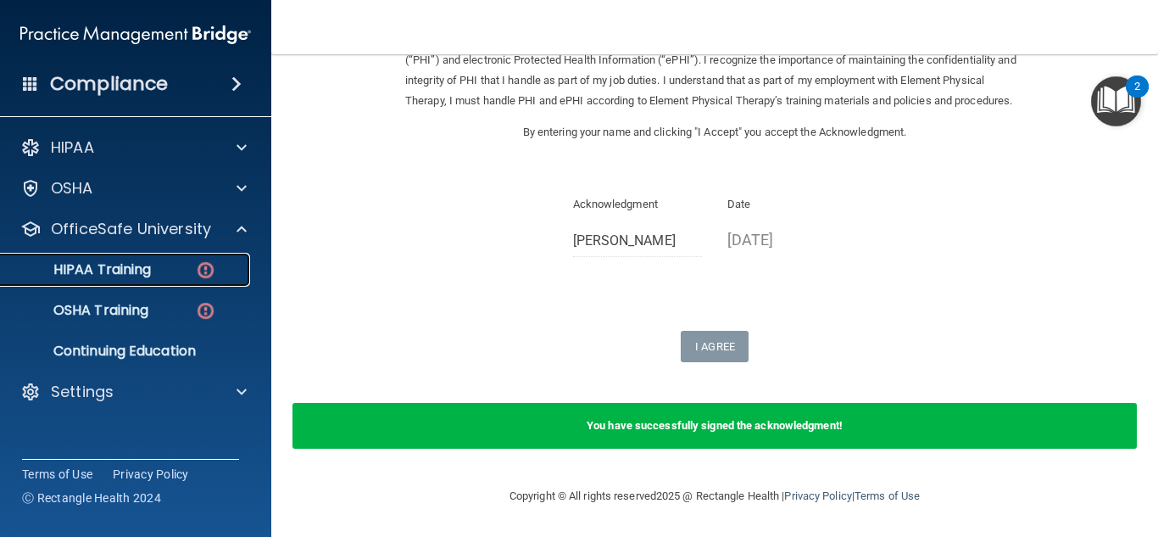
click at [189, 271] on div "HIPAA Training" at bounding box center [126, 269] width 231 height 17
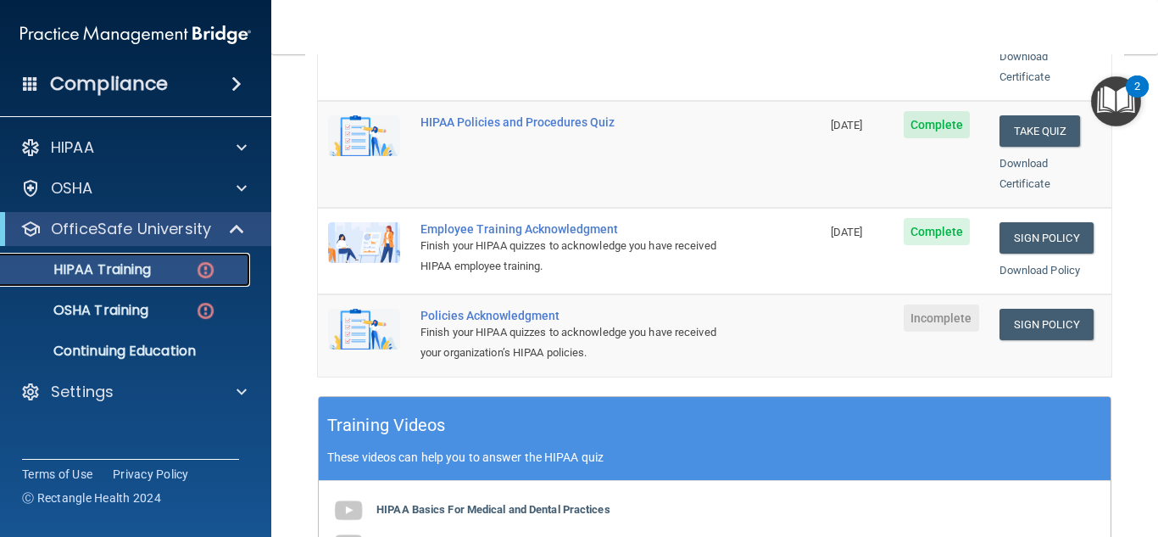
scroll to position [431, 0]
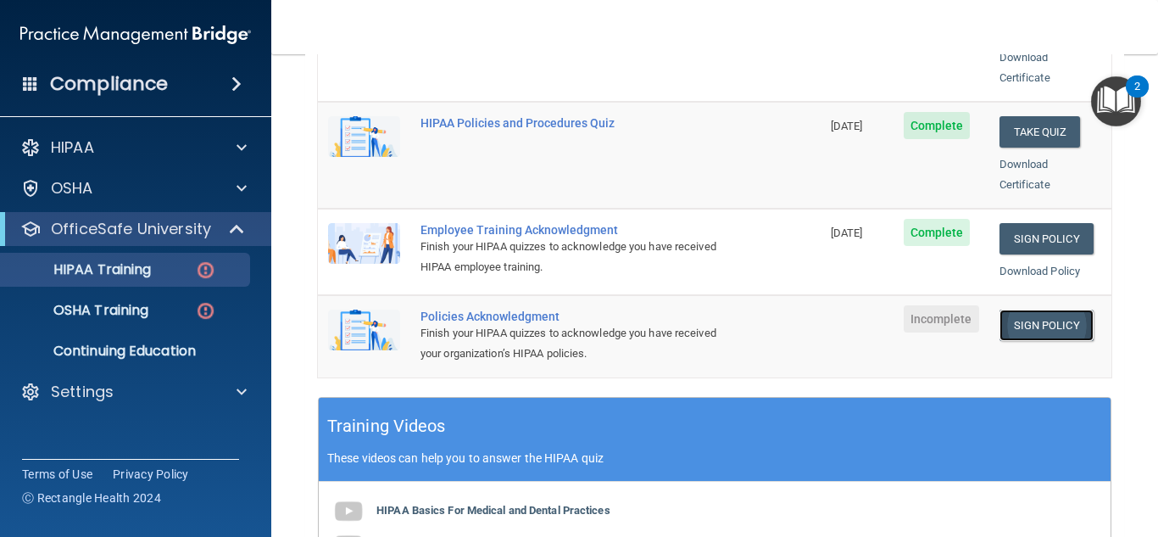
click at [1000, 309] on link "Sign Policy" at bounding box center [1047, 324] width 94 height 31
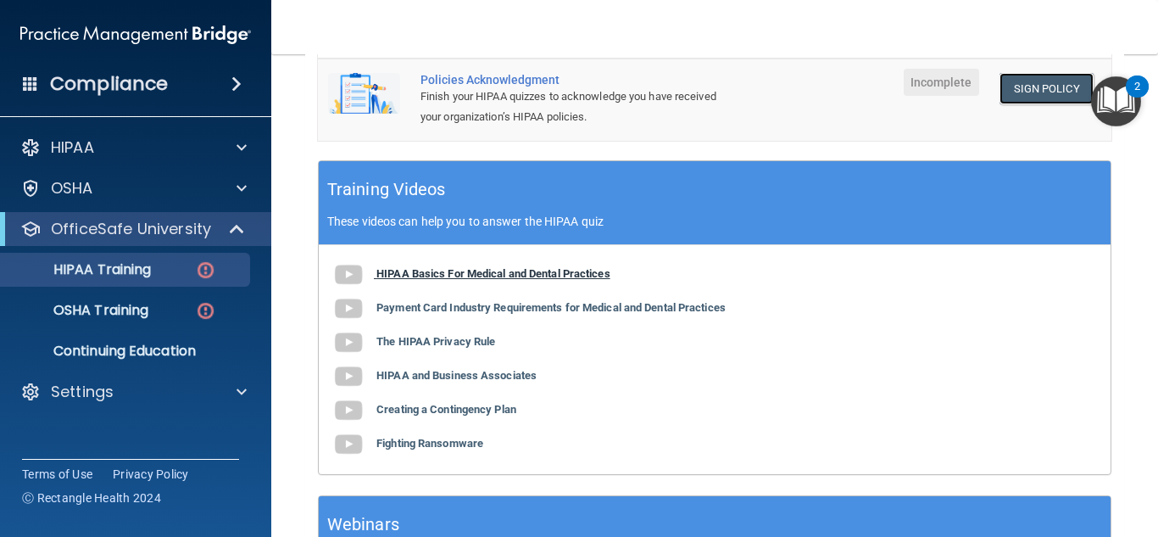
scroll to position [669, 0]
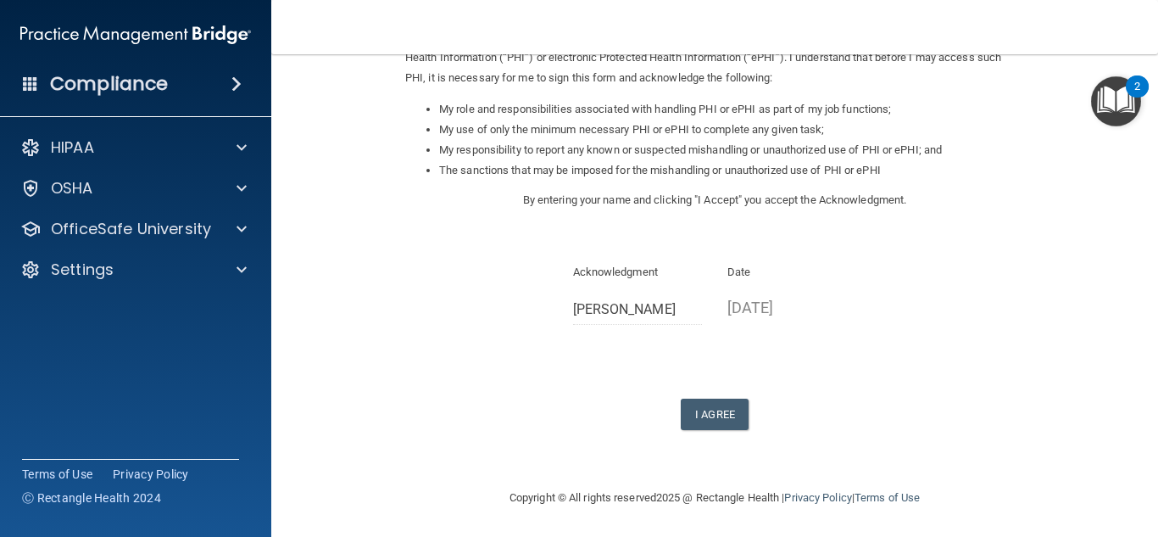
scroll to position [240, 0]
click at [700, 418] on button "I Agree" at bounding box center [715, 412] width 68 height 31
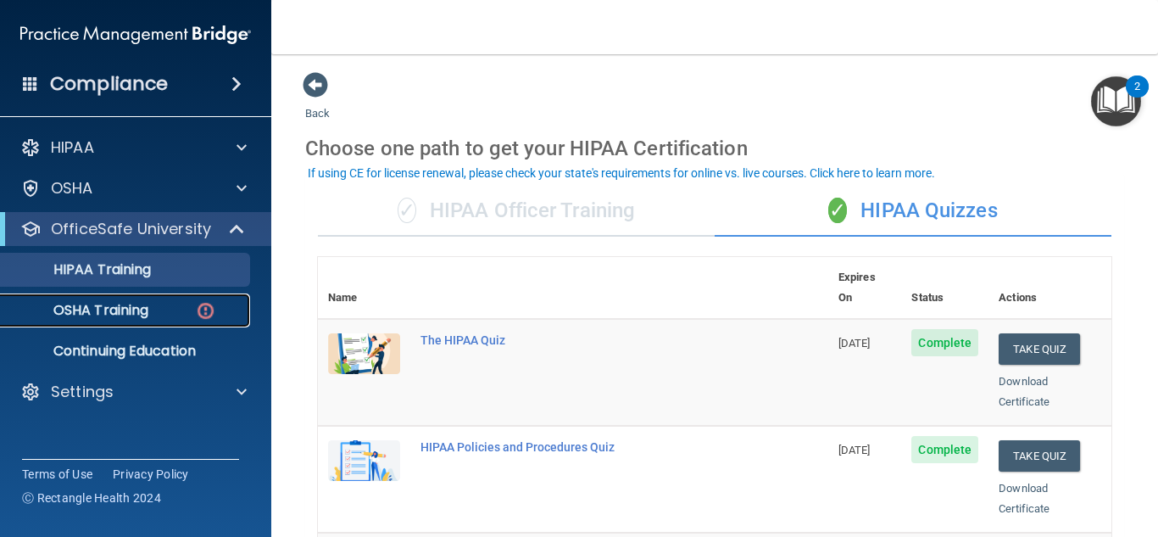
click at [112, 315] on p "OSHA Training" at bounding box center [79, 310] width 137 height 17
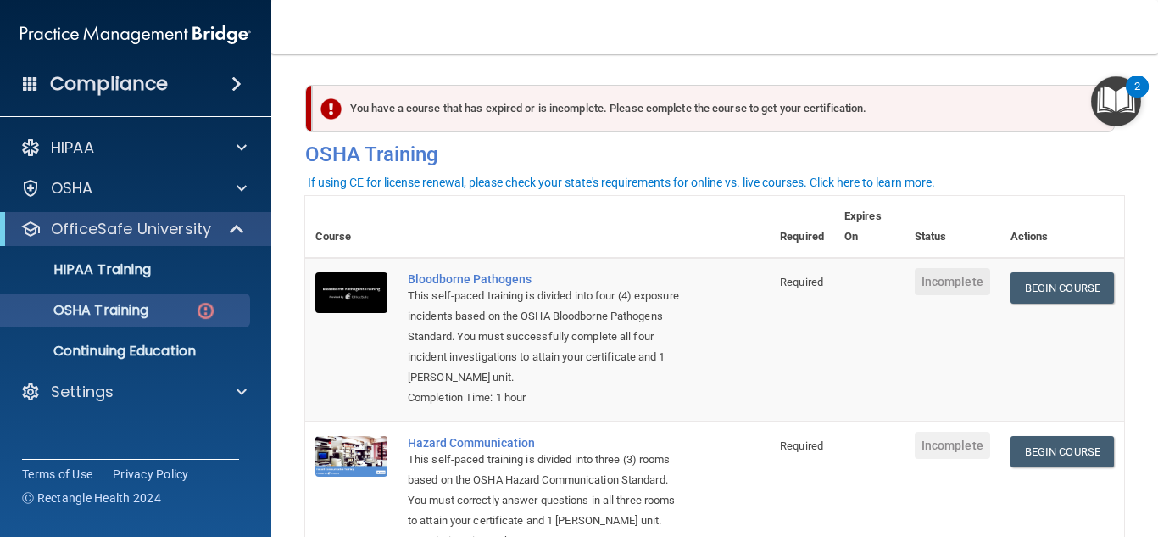
click at [1121, 88] on img "Open Resource Center, 2 new notifications" at bounding box center [1116, 101] width 50 height 50
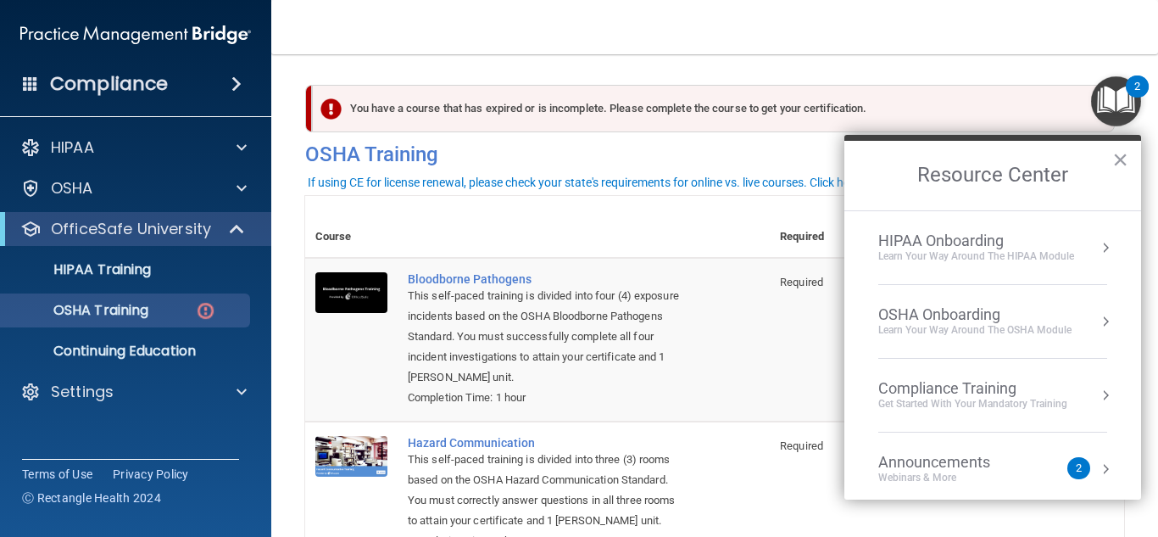
scroll to position [95, 0]
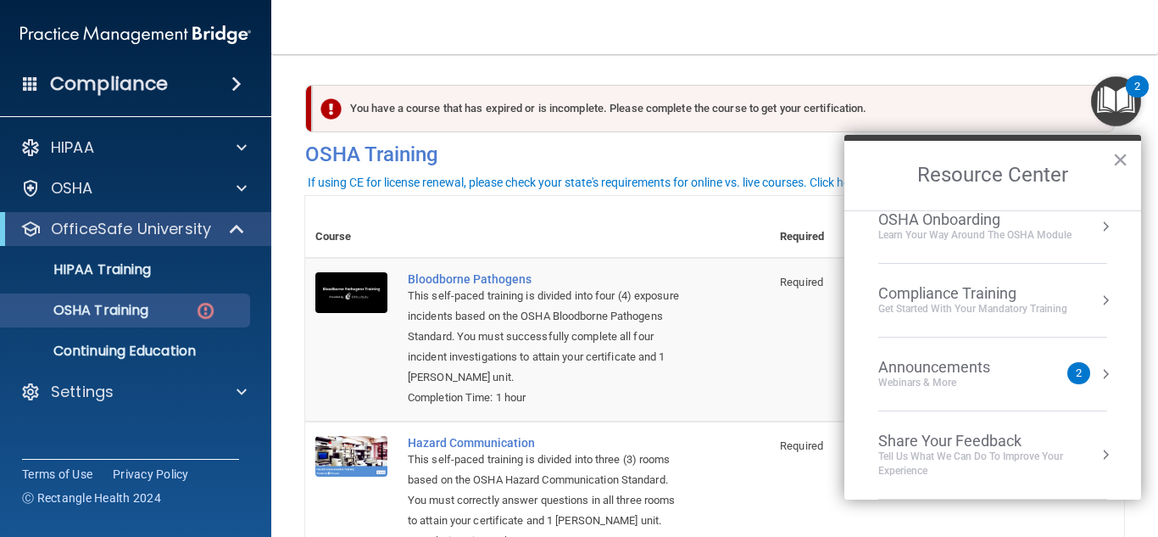
click at [1113, 103] on img "Open Resource Center, 2 new notifications" at bounding box center [1116, 101] width 50 height 50
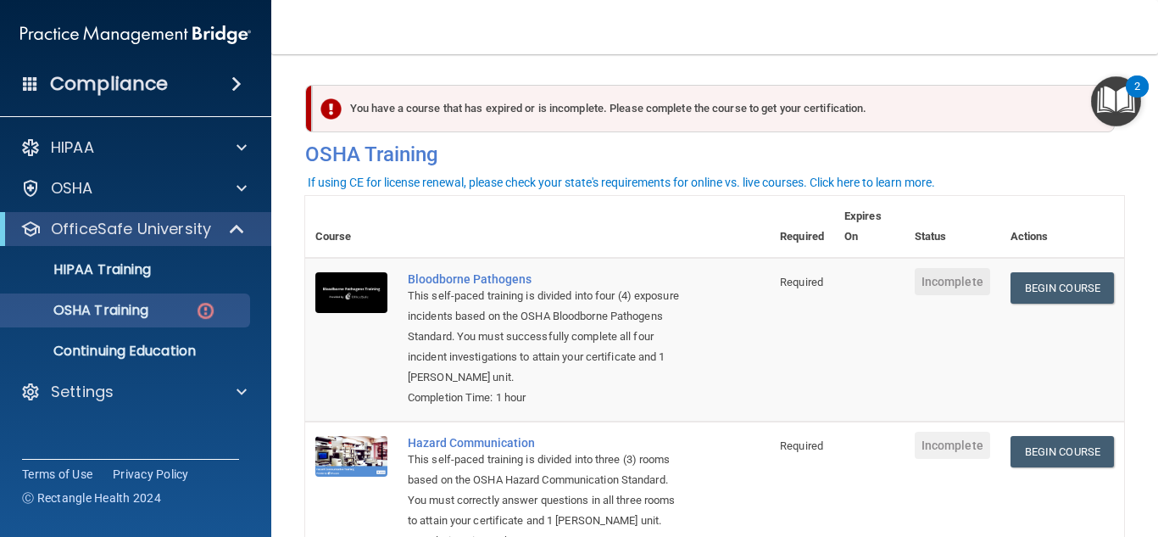
click at [968, 324] on td "Incomplete" at bounding box center [953, 340] width 96 height 164
click at [1017, 278] on link "Begin Course" at bounding box center [1062, 287] width 103 height 31
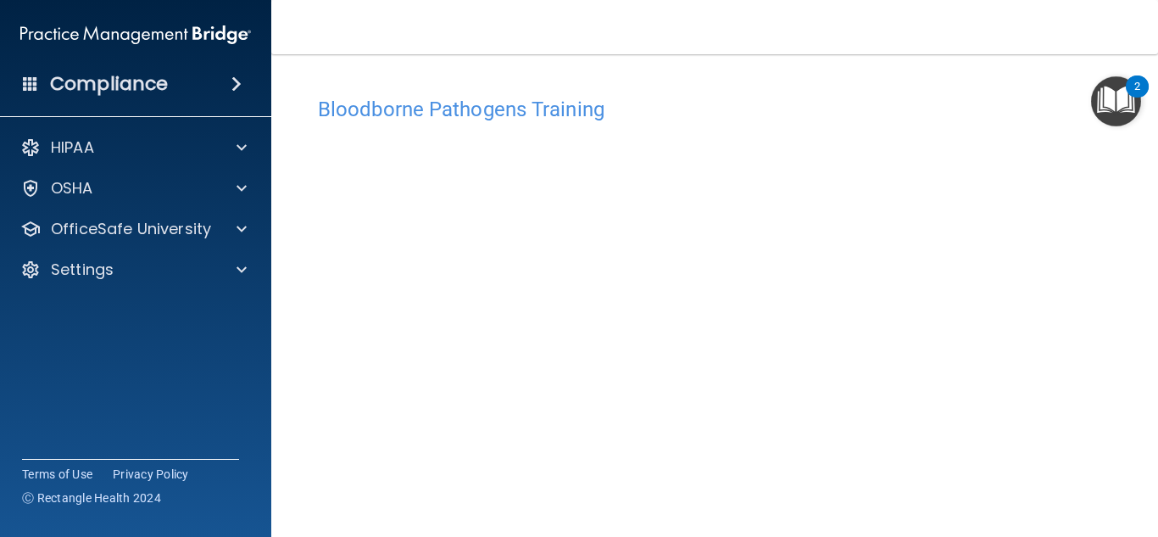
scroll to position [63, 0]
click at [312, 364] on div "Bloodborne Pathogens Training This course doesn’t expire until . Are you sure y…" at bounding box center [714, 318] width 819 height 587
